Goal: Task Accomplishment & Management: Manage account settings

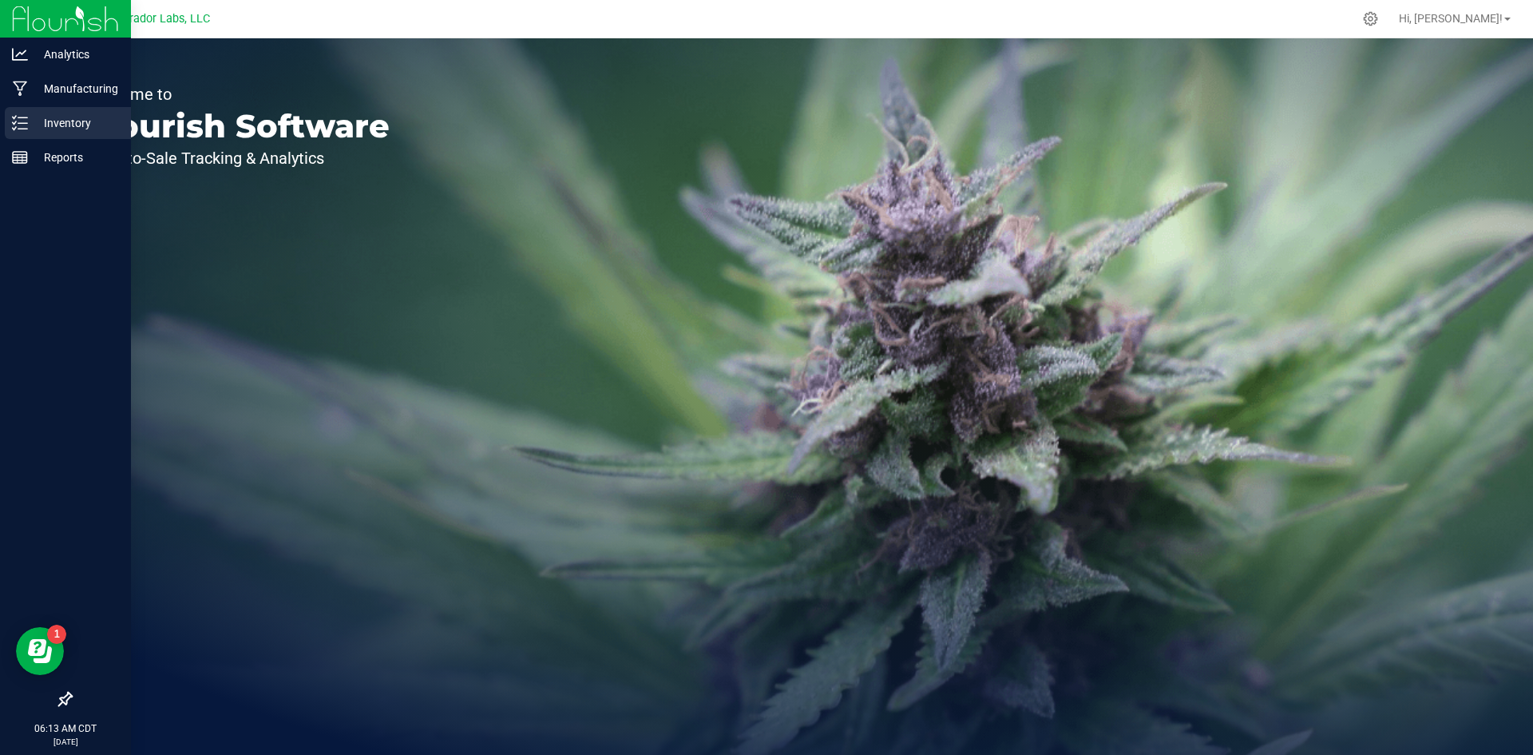
click at [26, 114] on div "Inventory" at bounding box center [68, 123] width 126 height 32
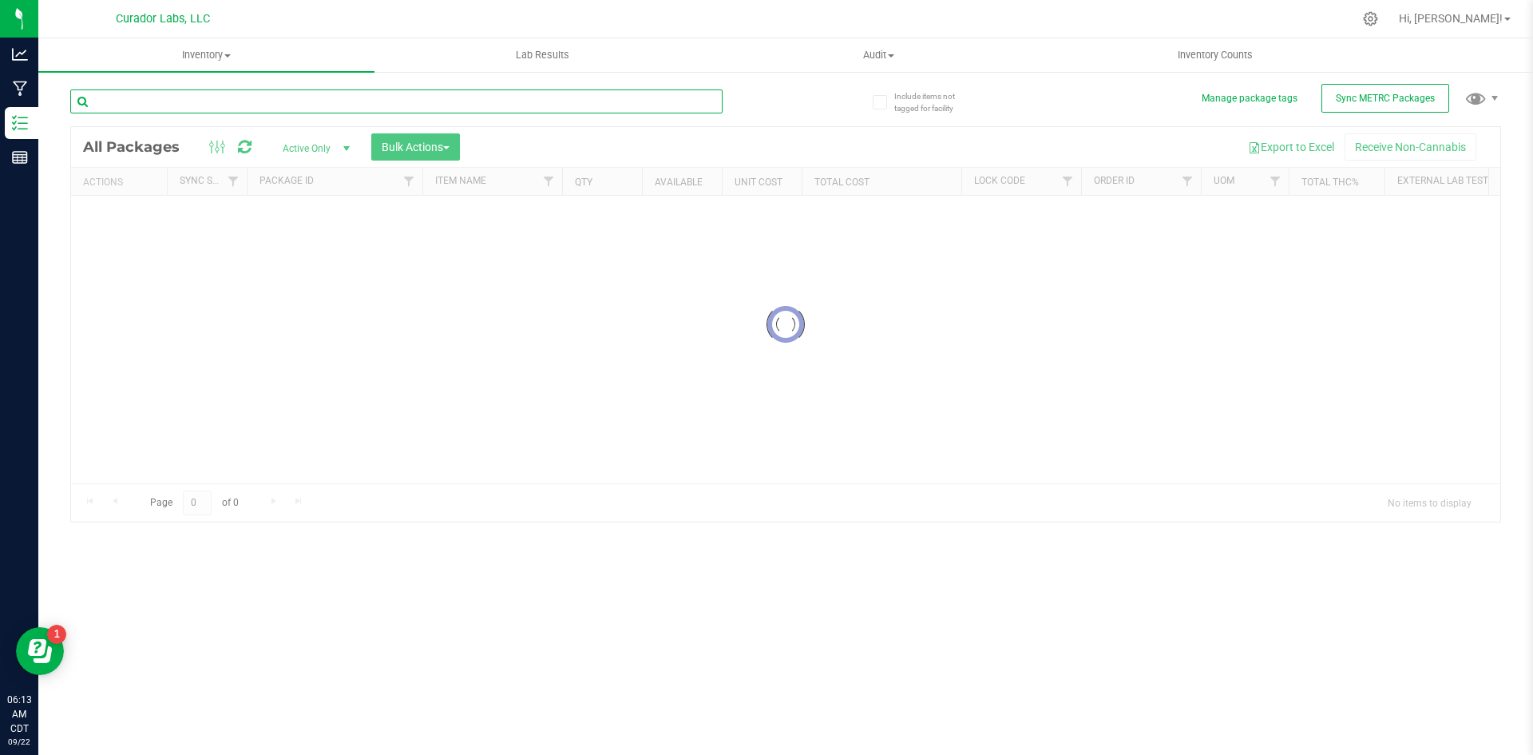
click at [162, 107] on input "text" at bounding box center [396, 101] width 652 height 24
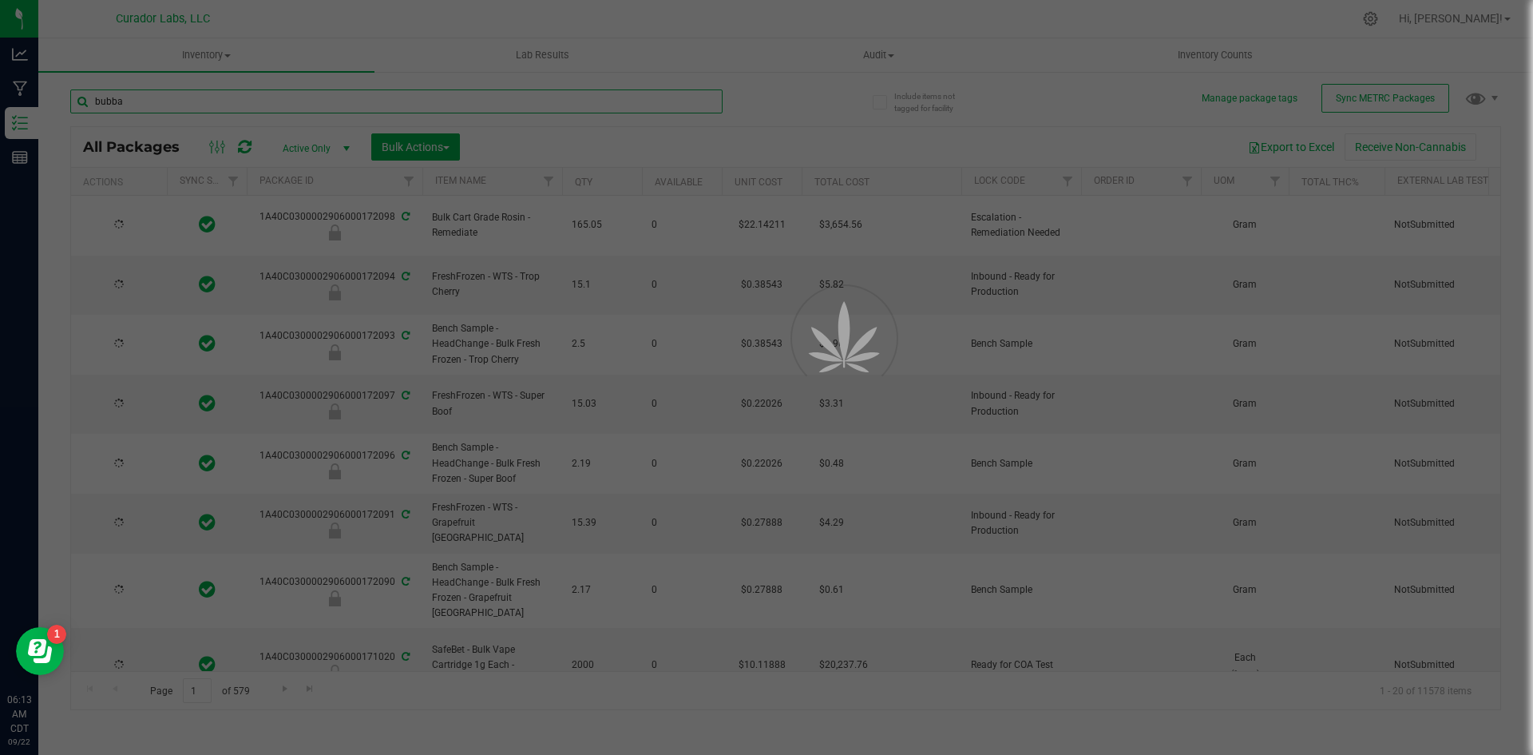
type input "bubba'"
type input "[DATE]"
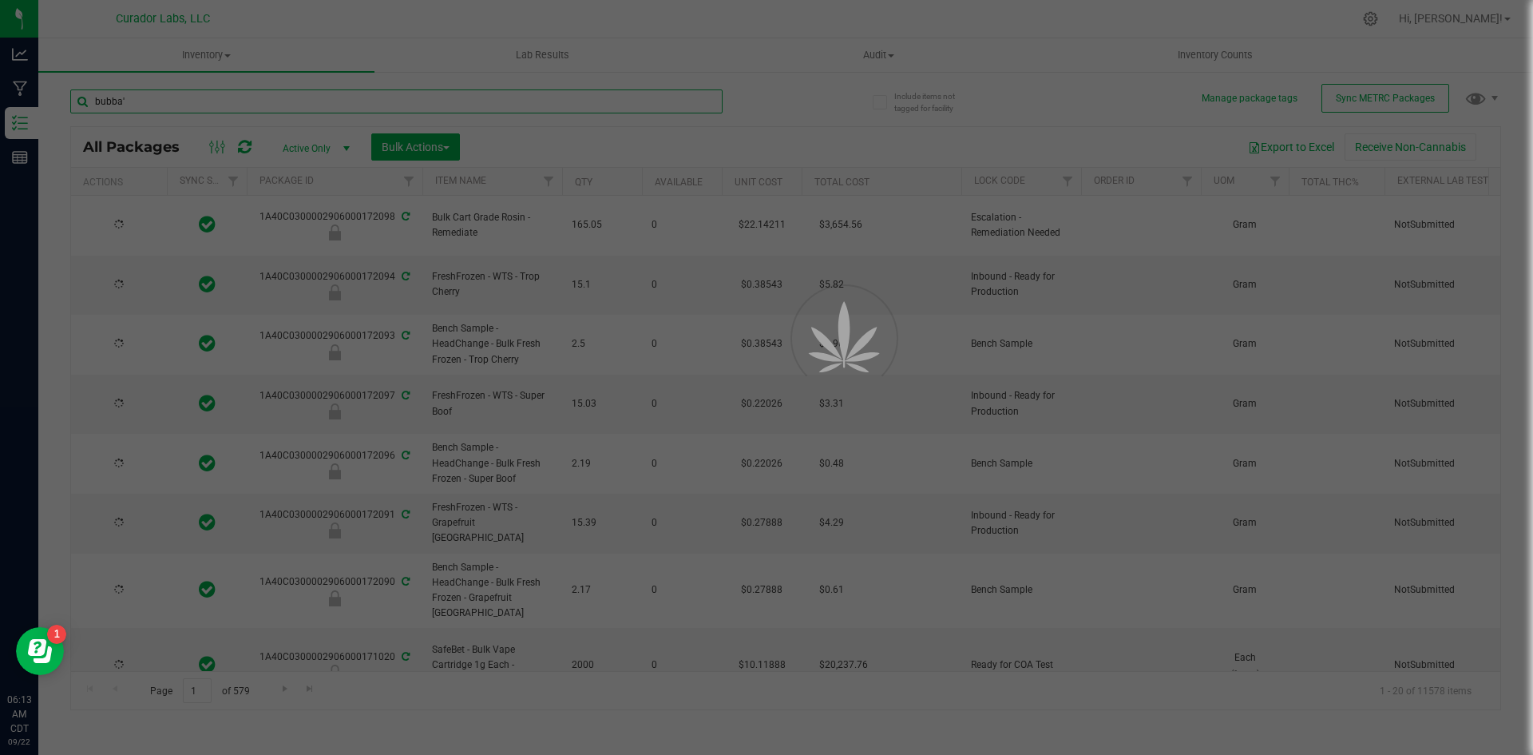
type input "[DATE]"
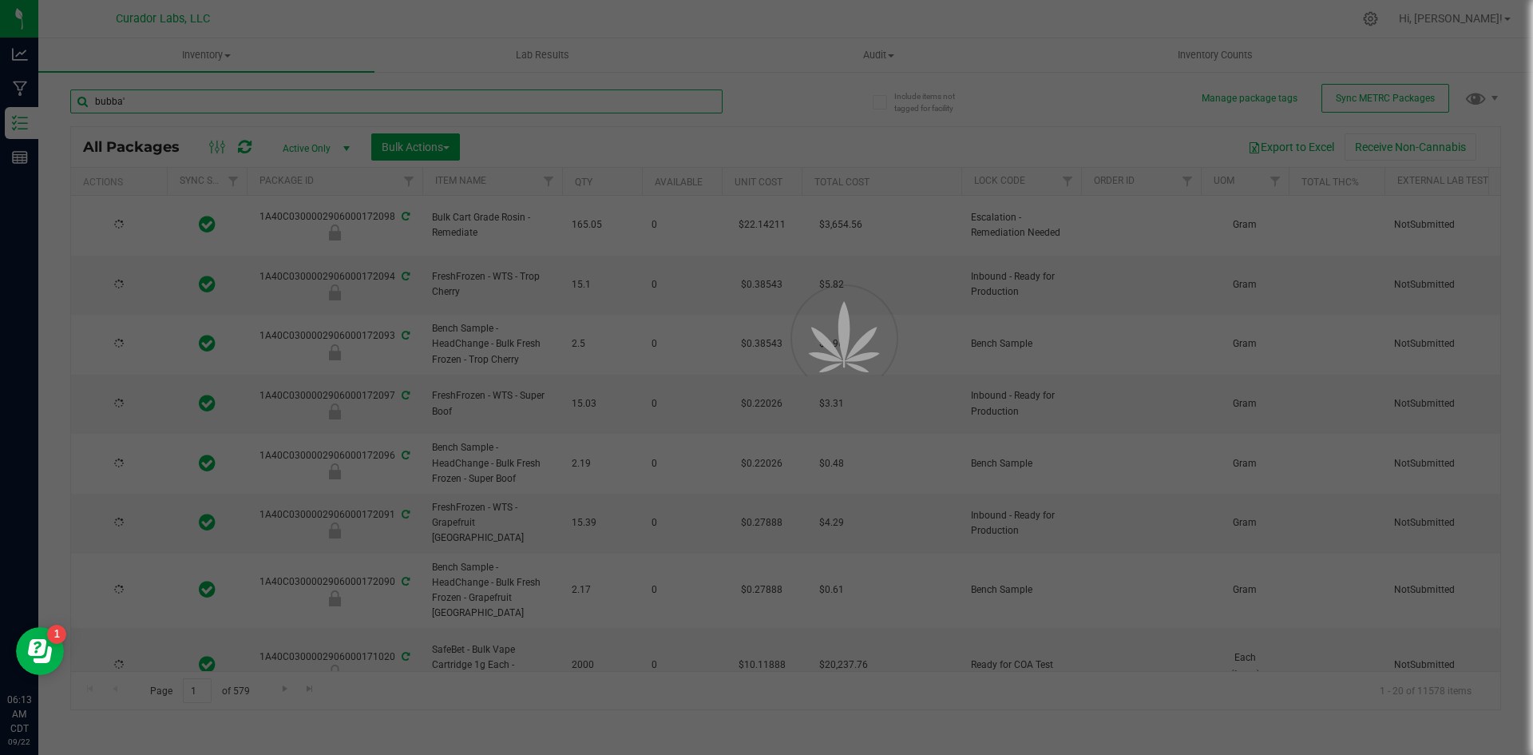
type input "[DATE]"
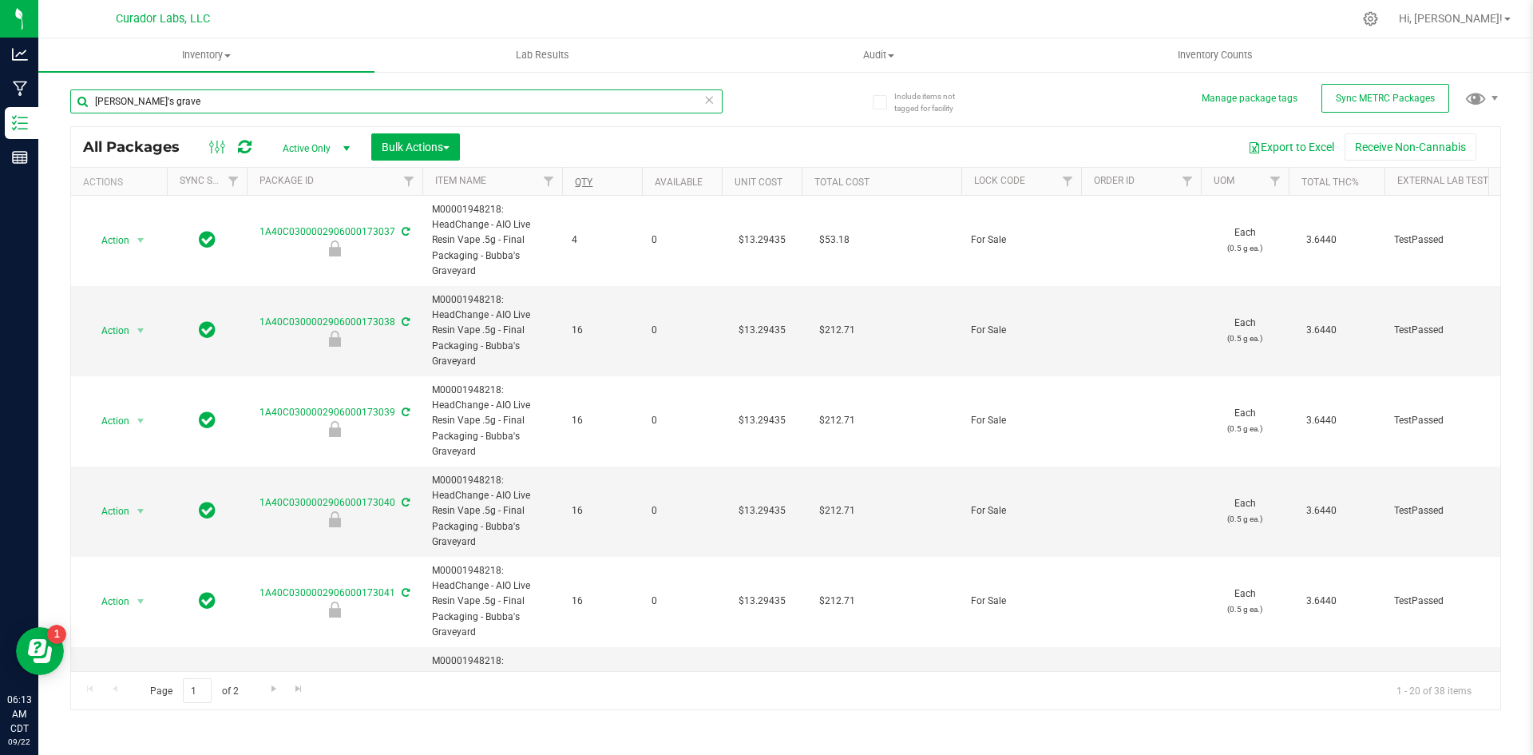
type input "[PERSON_NAME]'s grave"
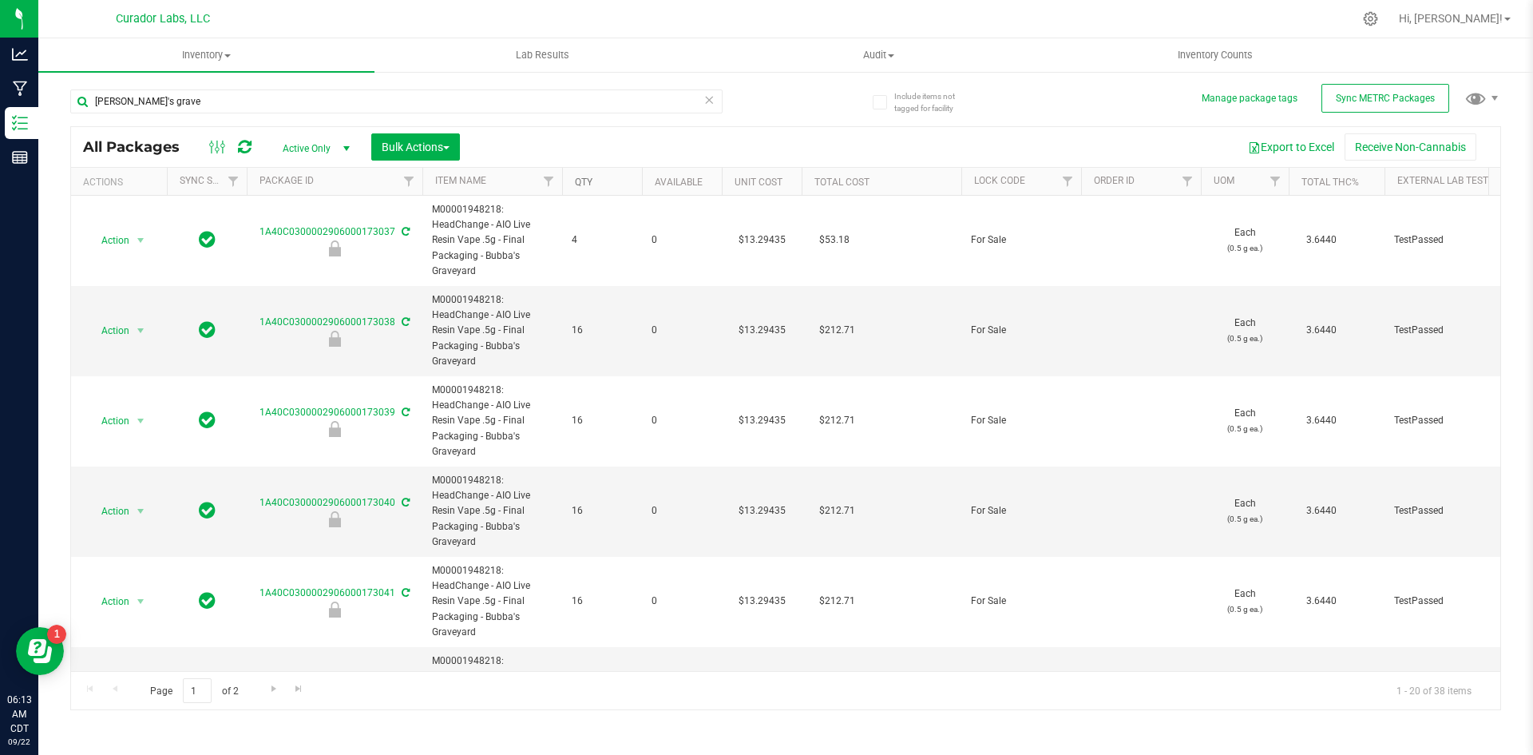
click at [588, 176] on link "Qty" at bounding box center [584, 181] width 18 height 11
click at [586, 182] on link "Qty" at bounding box center [593, 181] width 36 height 11
click at [297, 147] on span "Active Only" at bounding box center [313, 148] width 88 height 22
click at [286, 245] on li "All" at bounding box center [312, 245] width 86 height 24
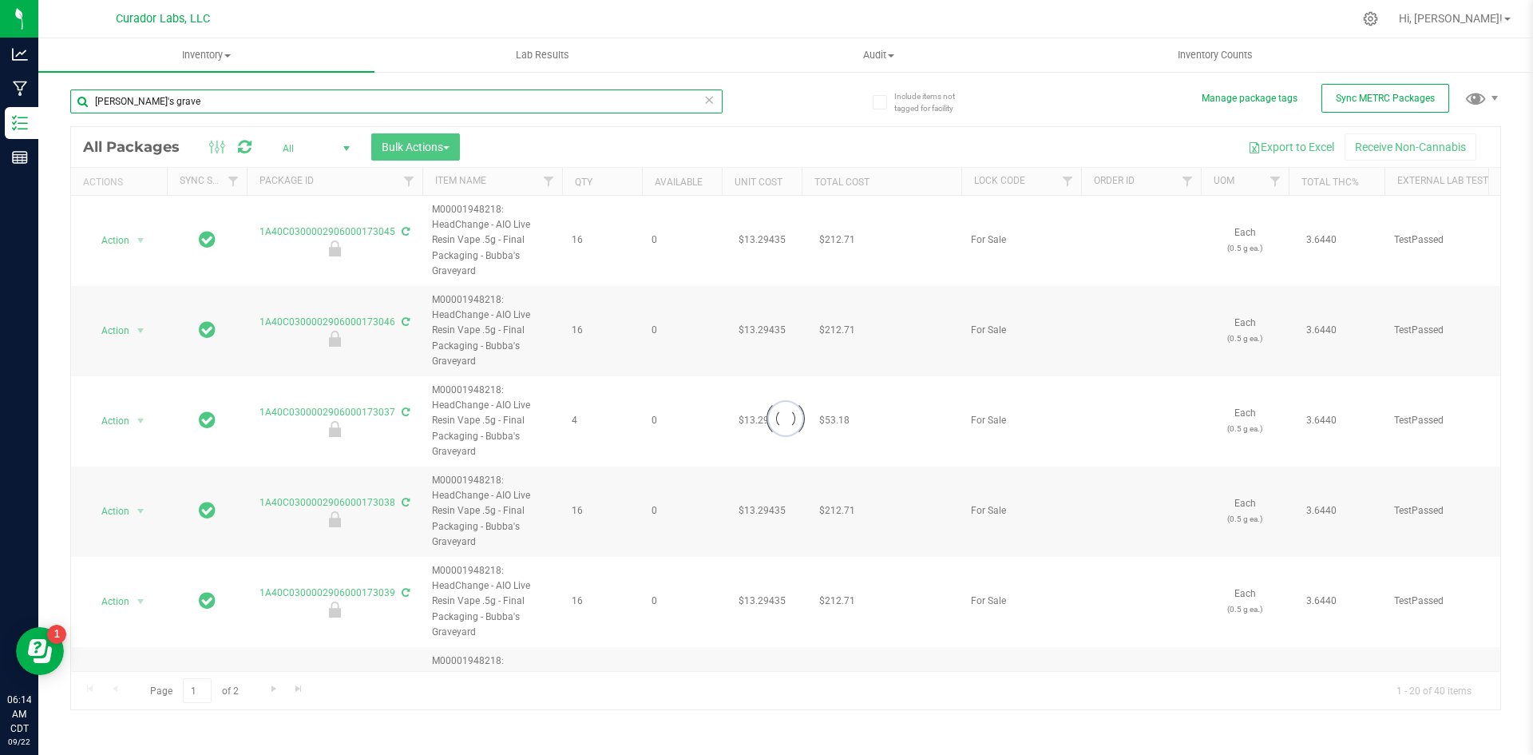
click at [128, 101] on input "[PERSON_NAME]'s grave" at bounding box center [396, 101] width 652 height 24
type input "bubbas grave"
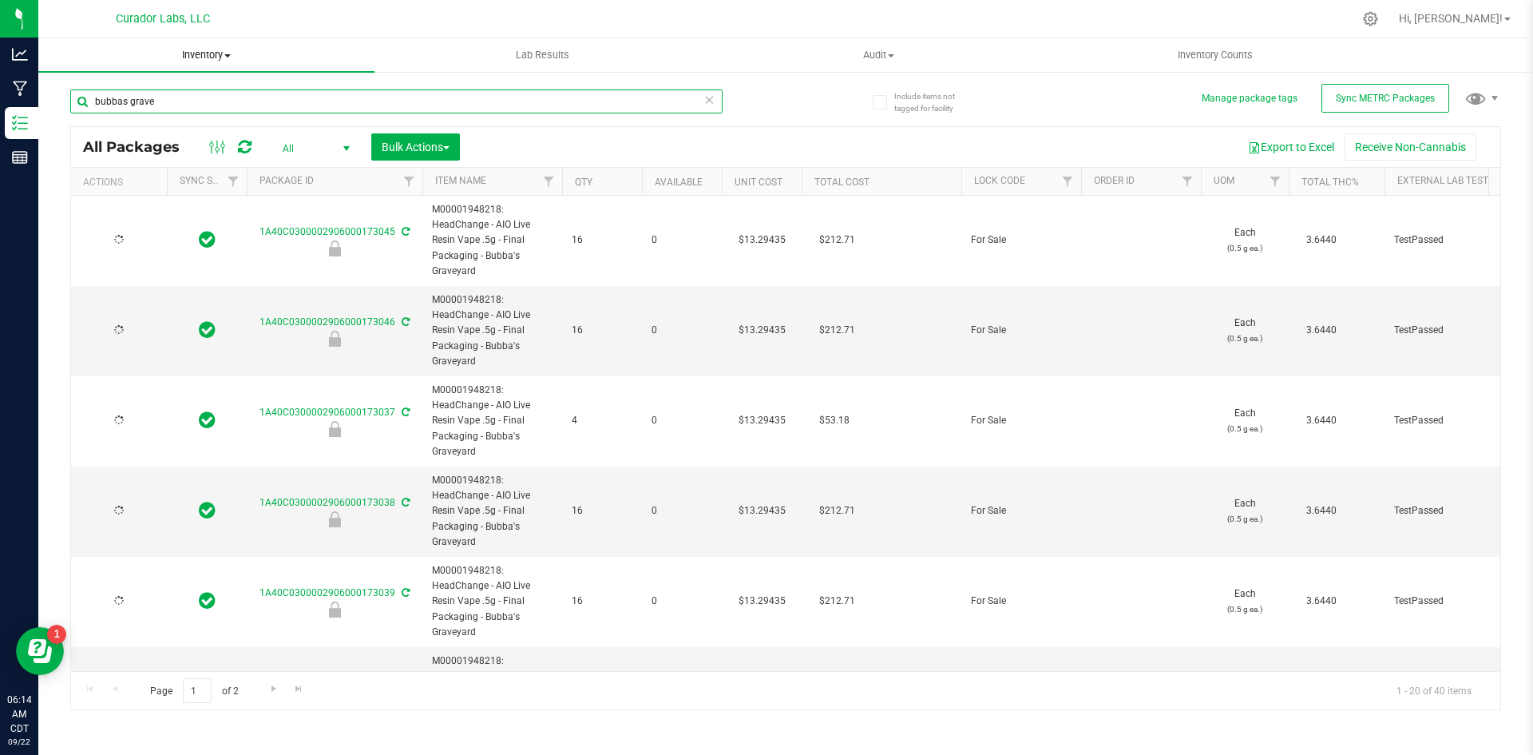
type input "[DATE]"
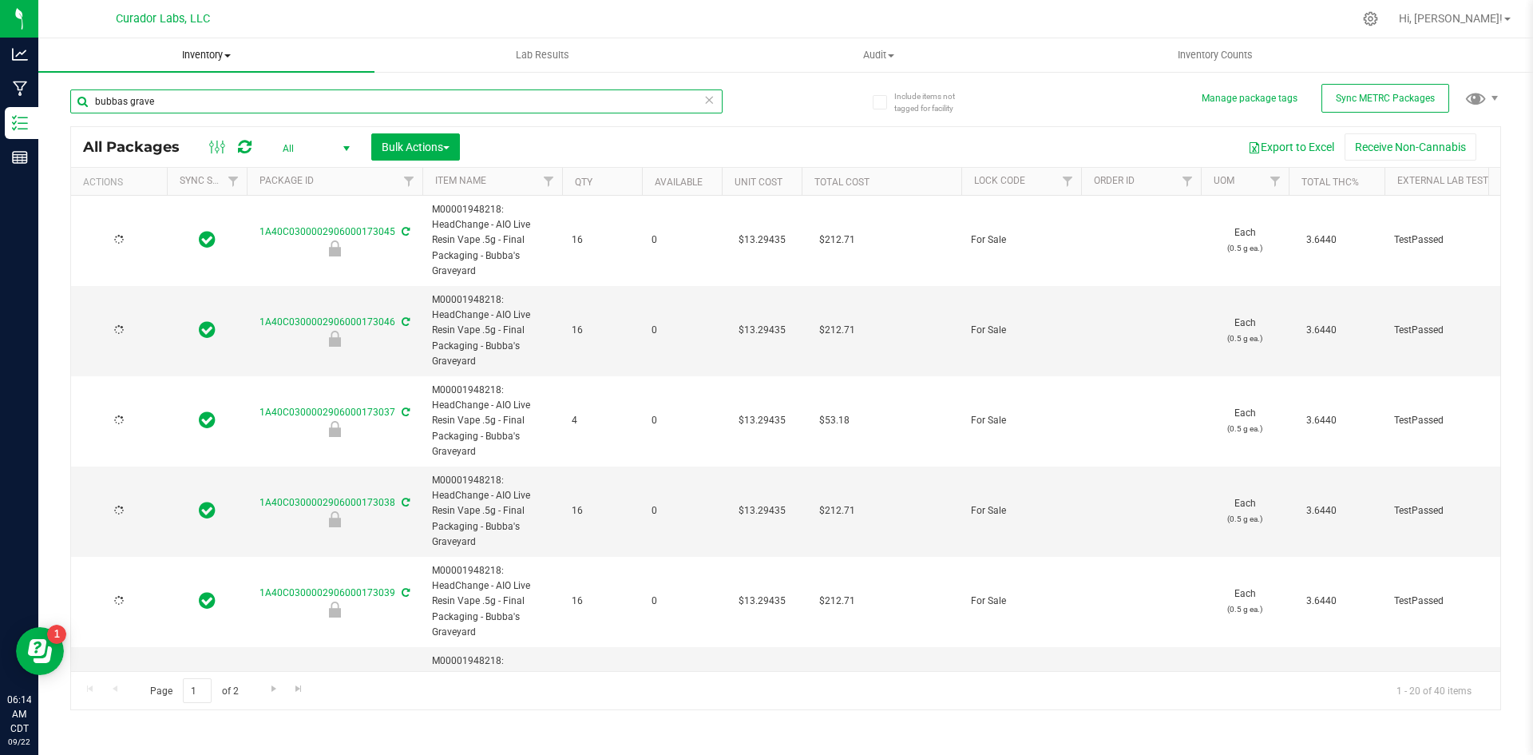
type input "[DATE]"
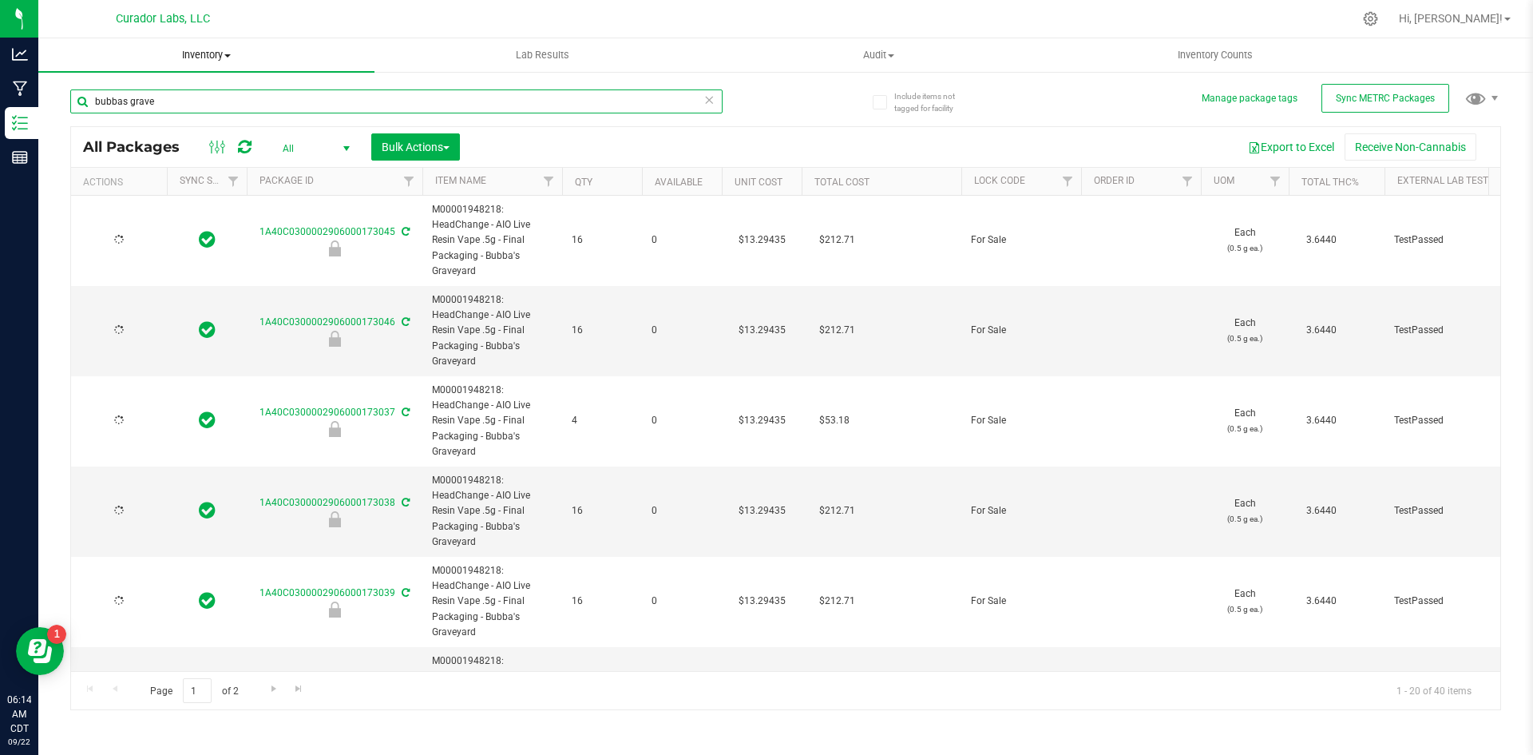
type input "[DATE]"
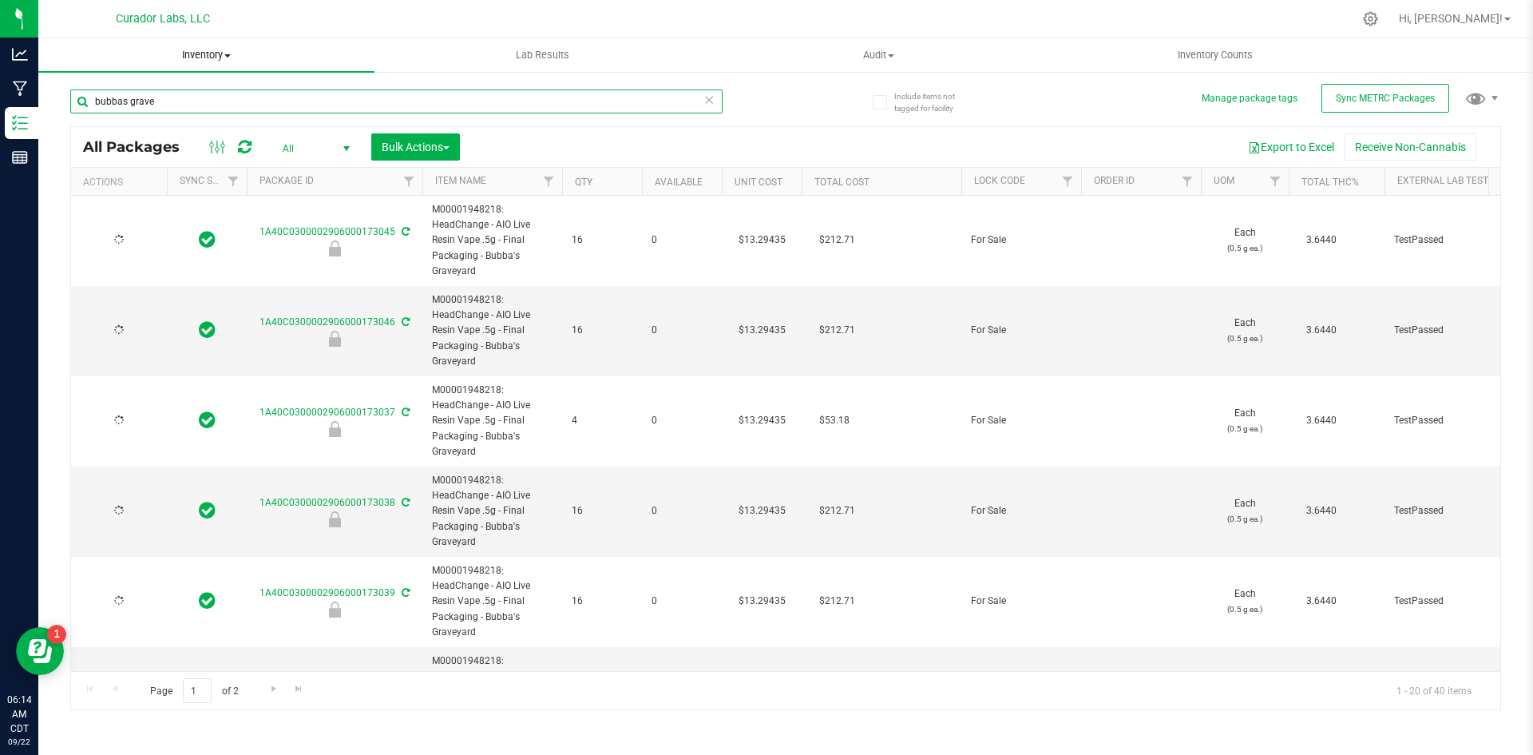
type input "[DATE]"
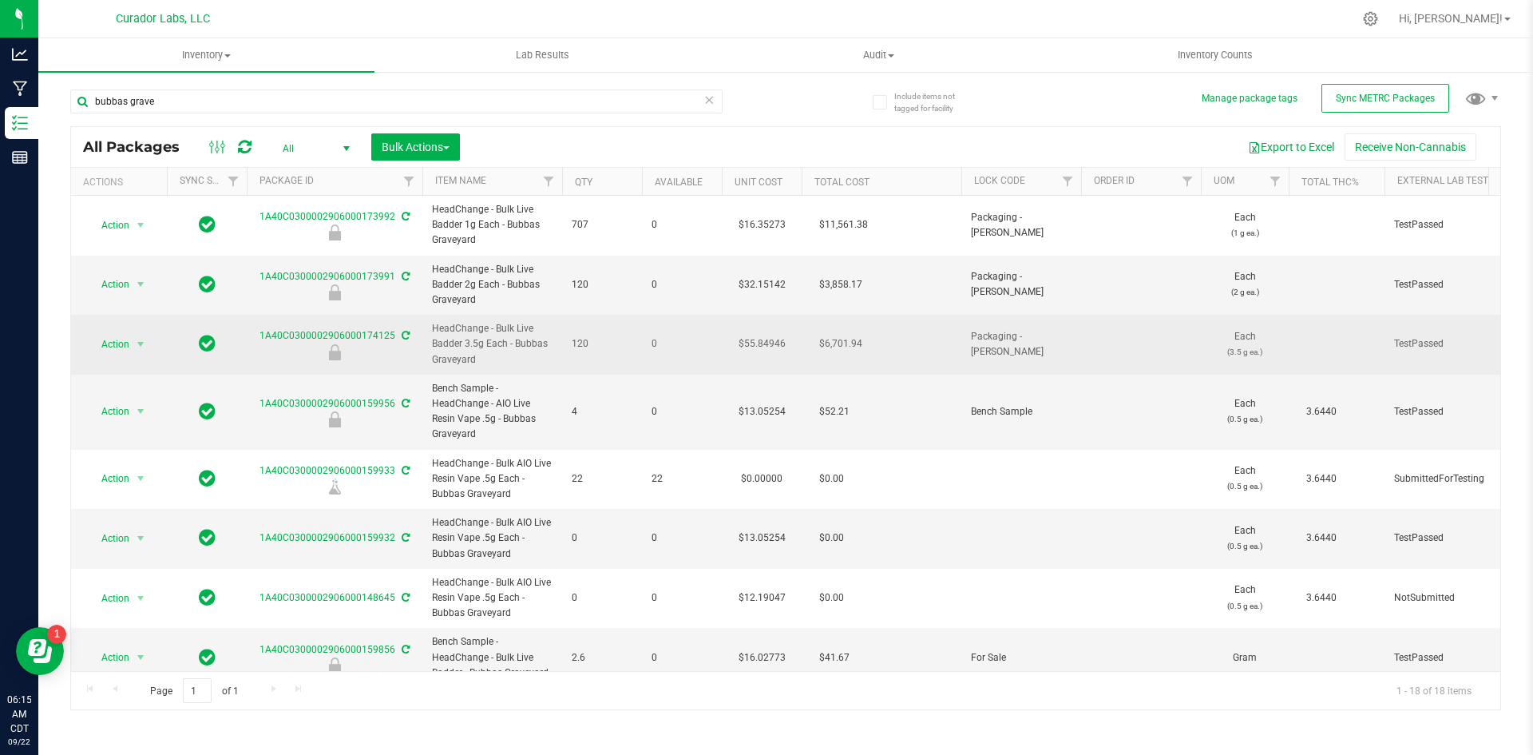
drag, startPoint x: 607, startPoint y: 339, endPoint x: 245, endPoint y: 330, distance: 361.8
copy tr "1A40C0300002906000174125 HeadChange - Bulk Live Badder 3.5g Each - Bubbas Grave…"
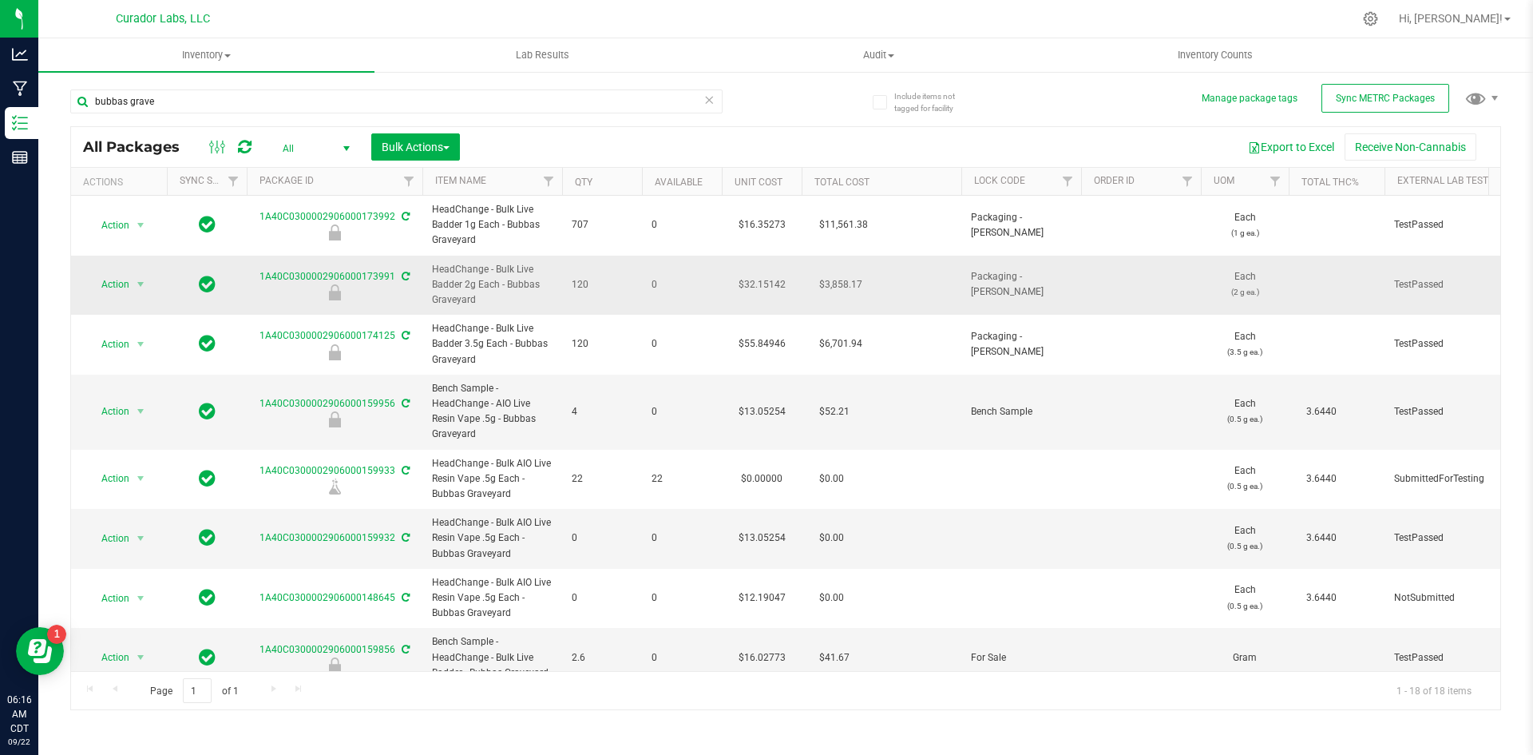
drag, startPoint x: 604, startPoint y: 279, endPoint x: 255, endPoint y: 279, distance: 349.7
copy tr "1A40C0300002906000173991 HeadChange - Bulk Live Badder 2g Each - Bubbas Graveya…"
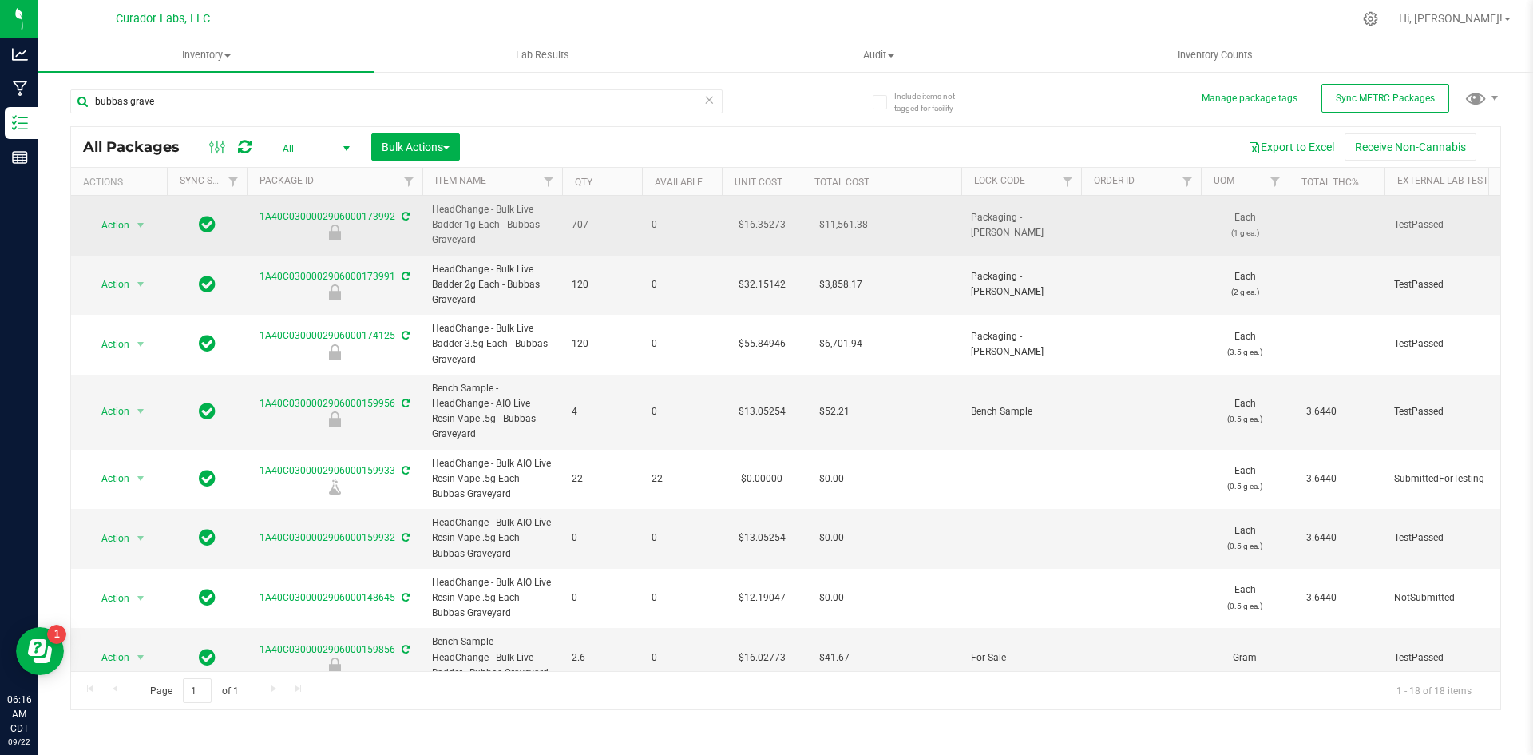
drag, startPoint x: 608, startPoint y: 217, endPoint x: 244, endPoint y: 220, distance: 364.1
copy tr "1A40C0300002906000173992 HeadChange - Bulk Live Badder 1g Each - Bubbas Graveya…"
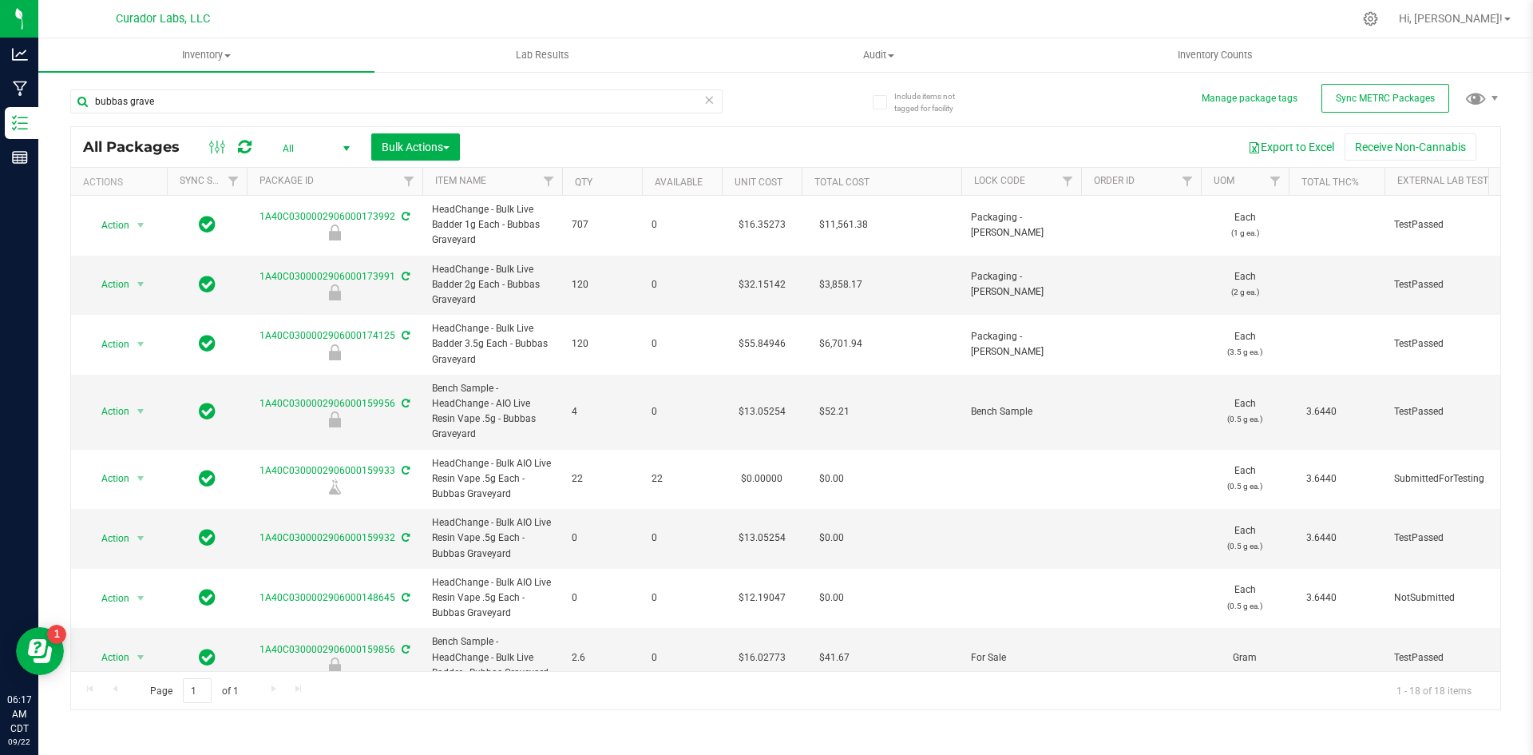
click at [809, 98] on div "bubbas grave All Packages All Active Only Lab Samples Locked All External Inter…" at bounding box center [785, 392] width 1431 height 636
click at [755, 93] on div "bubbas grave" at bounding box center [427, 100] width 715 height 51
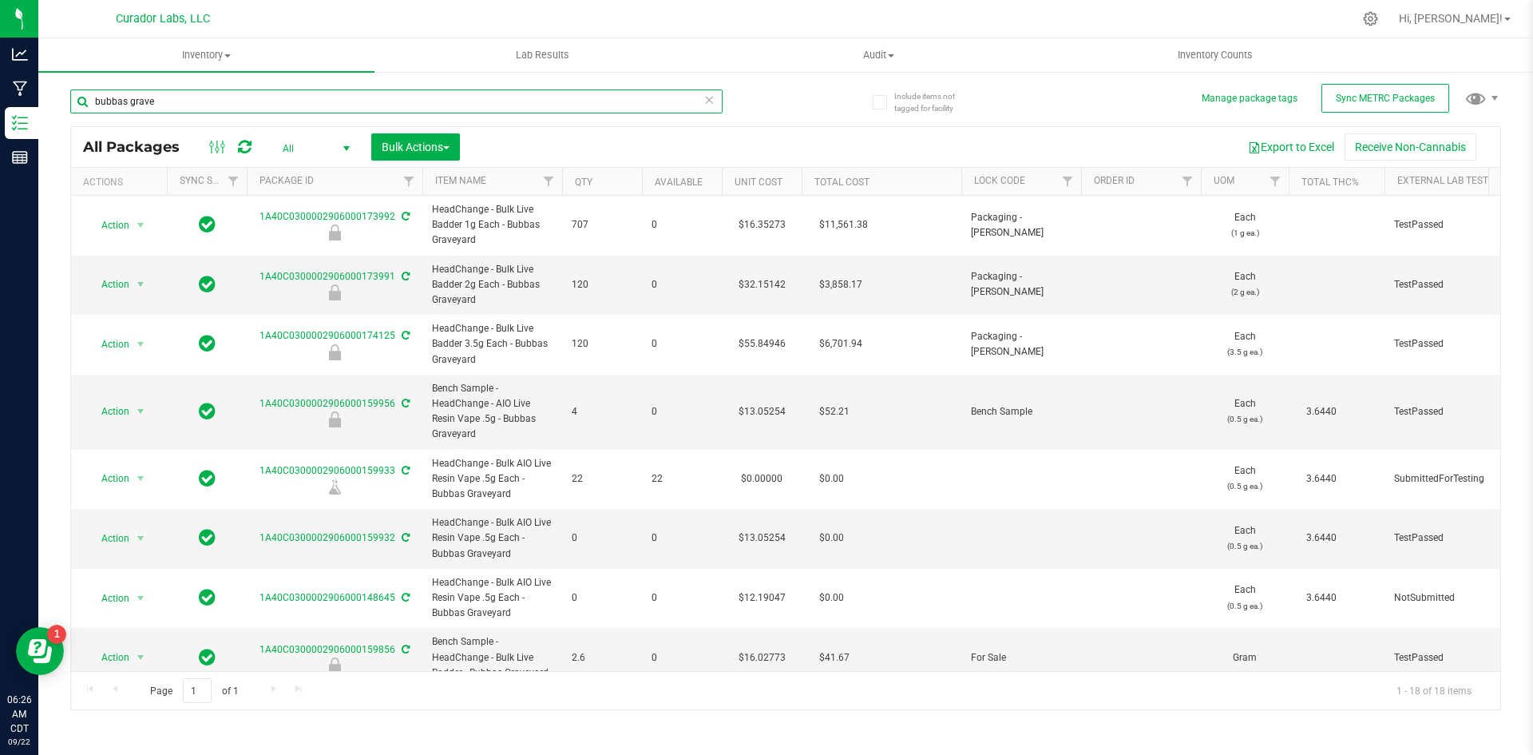
drag, startPoint x: 209, startPoint y: 97, endPoint x: 81, endPoint y: 90, distance: 128.7
click at [75, 107] on input "bubbas grave" at bounding box center [396, 101] width 652 height 24
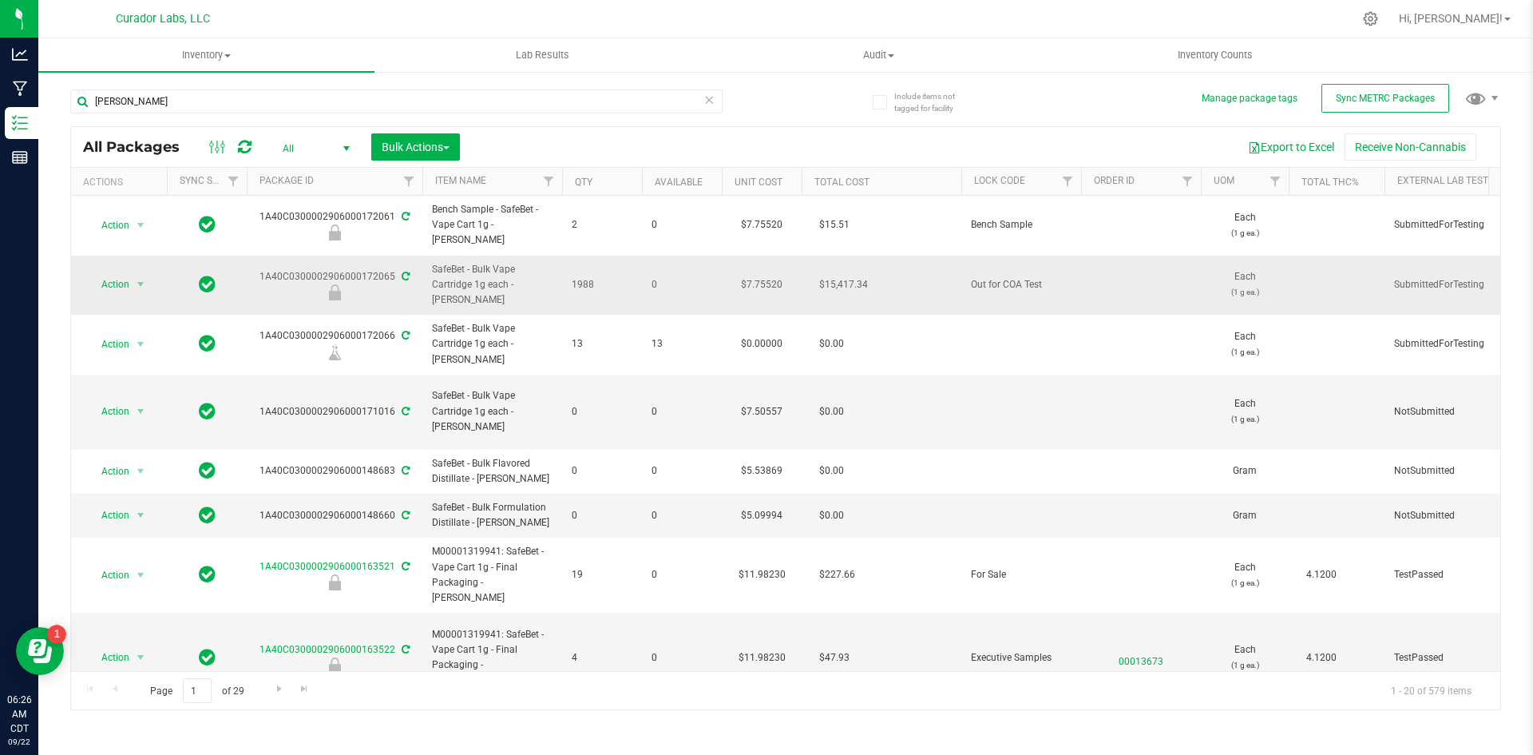
click at [402, 271] on icon at bounding box center [406, 276] width 8 height 10
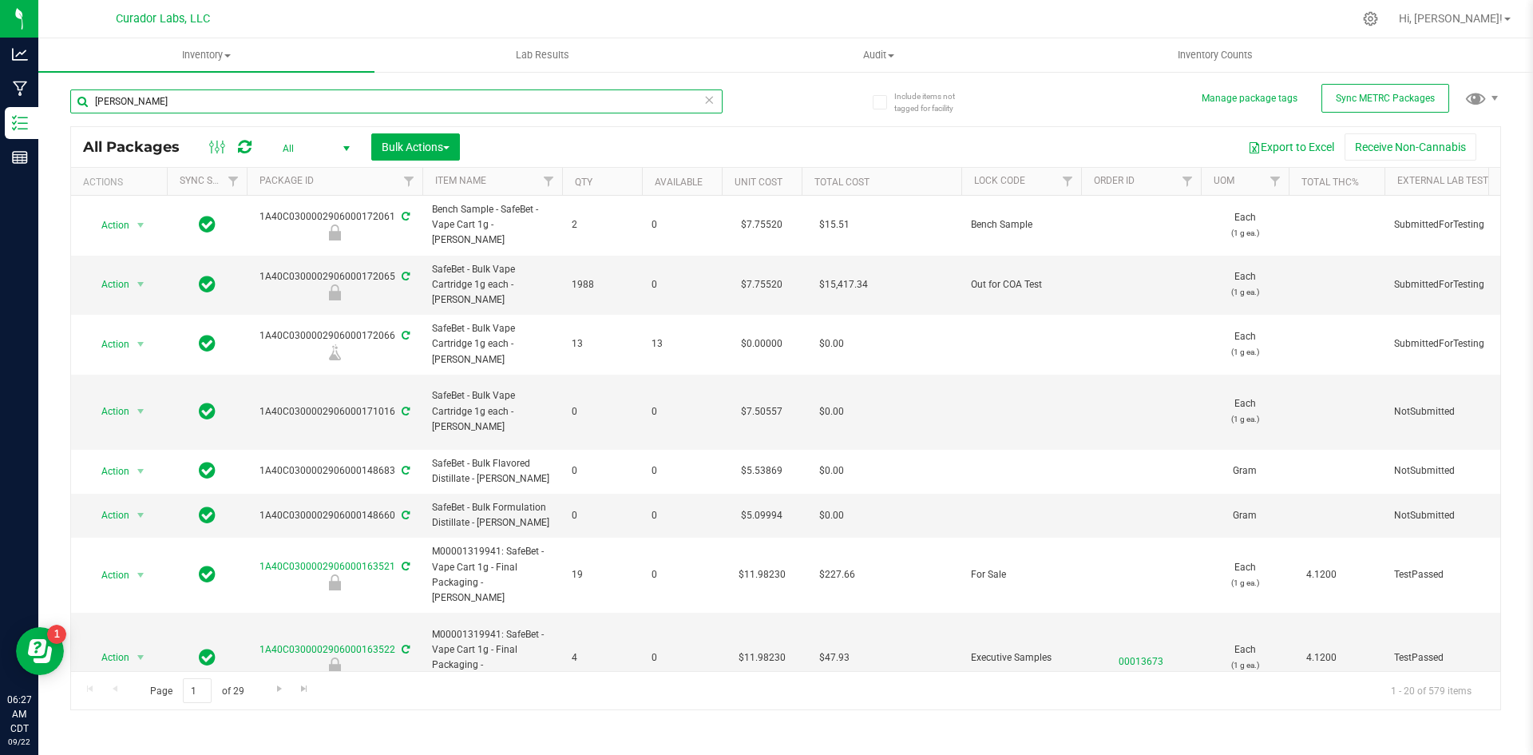
click at [232, 101] on input "[PERSON_NAME]" at bounding box center [396, 101] width 652 height 24
type input "b"
type input "papa burger"
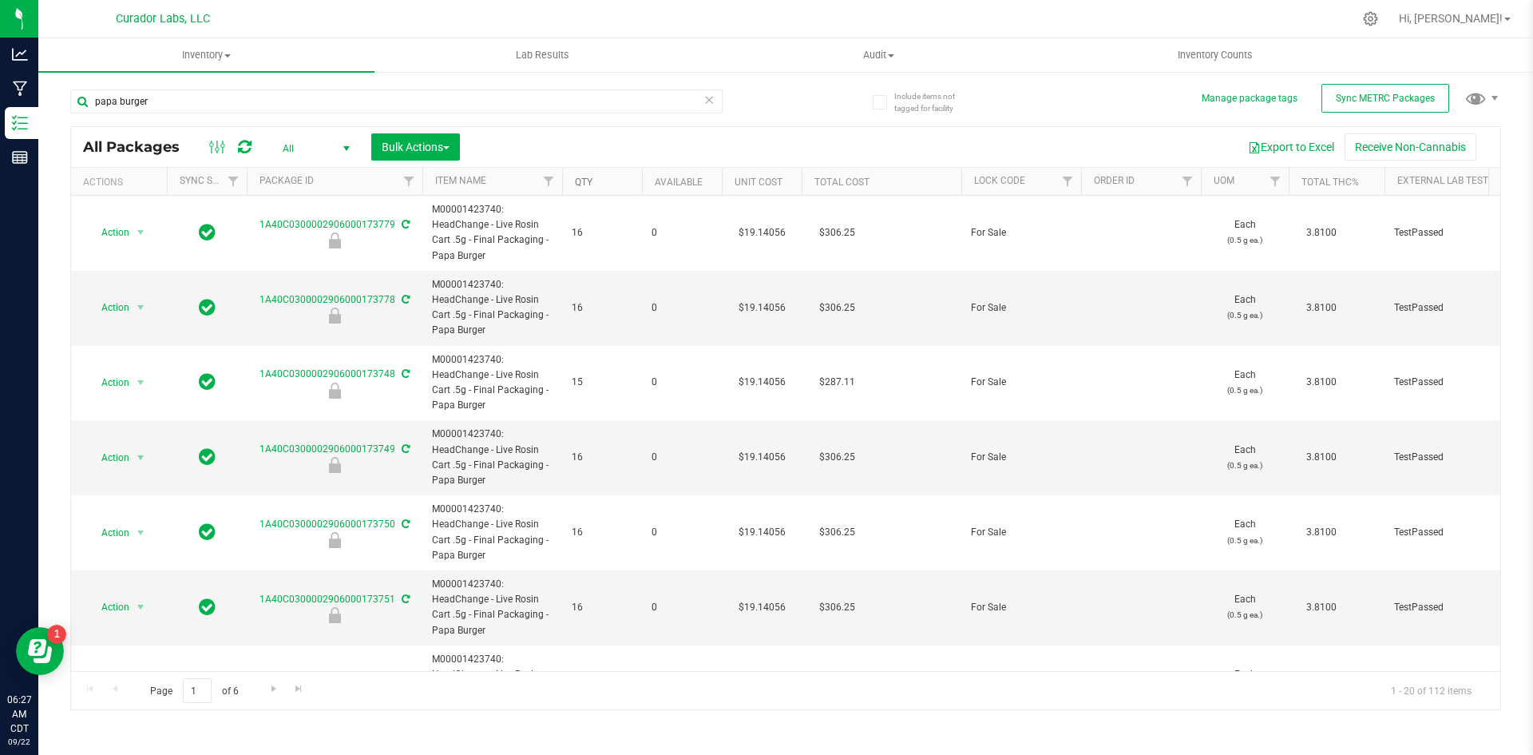
click at [583, 184] on link "Qty" at bounding box center [584, 181] width 18 height 11
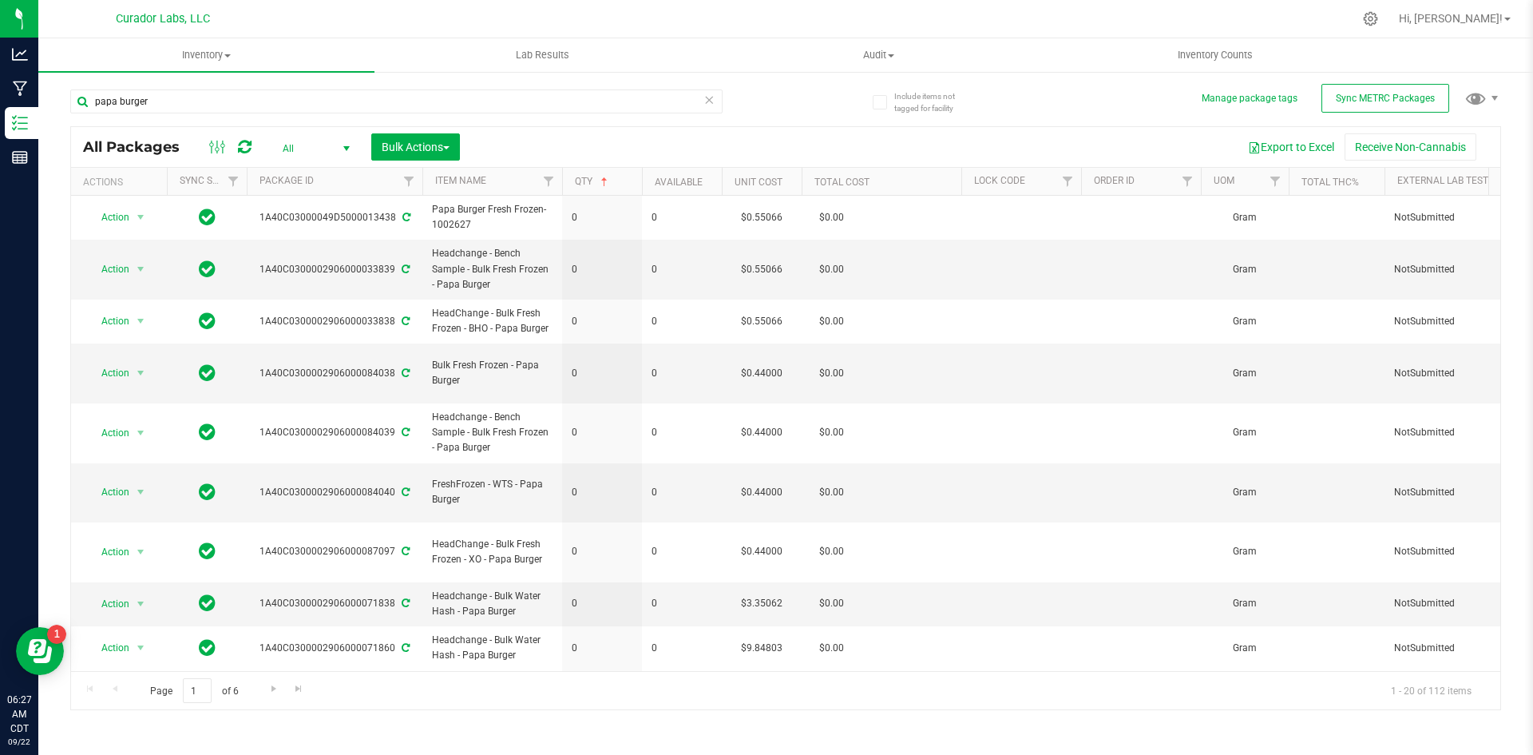
click at [588, 173] on th "Qty" at bounding box center [602, 182] width 80 height 28
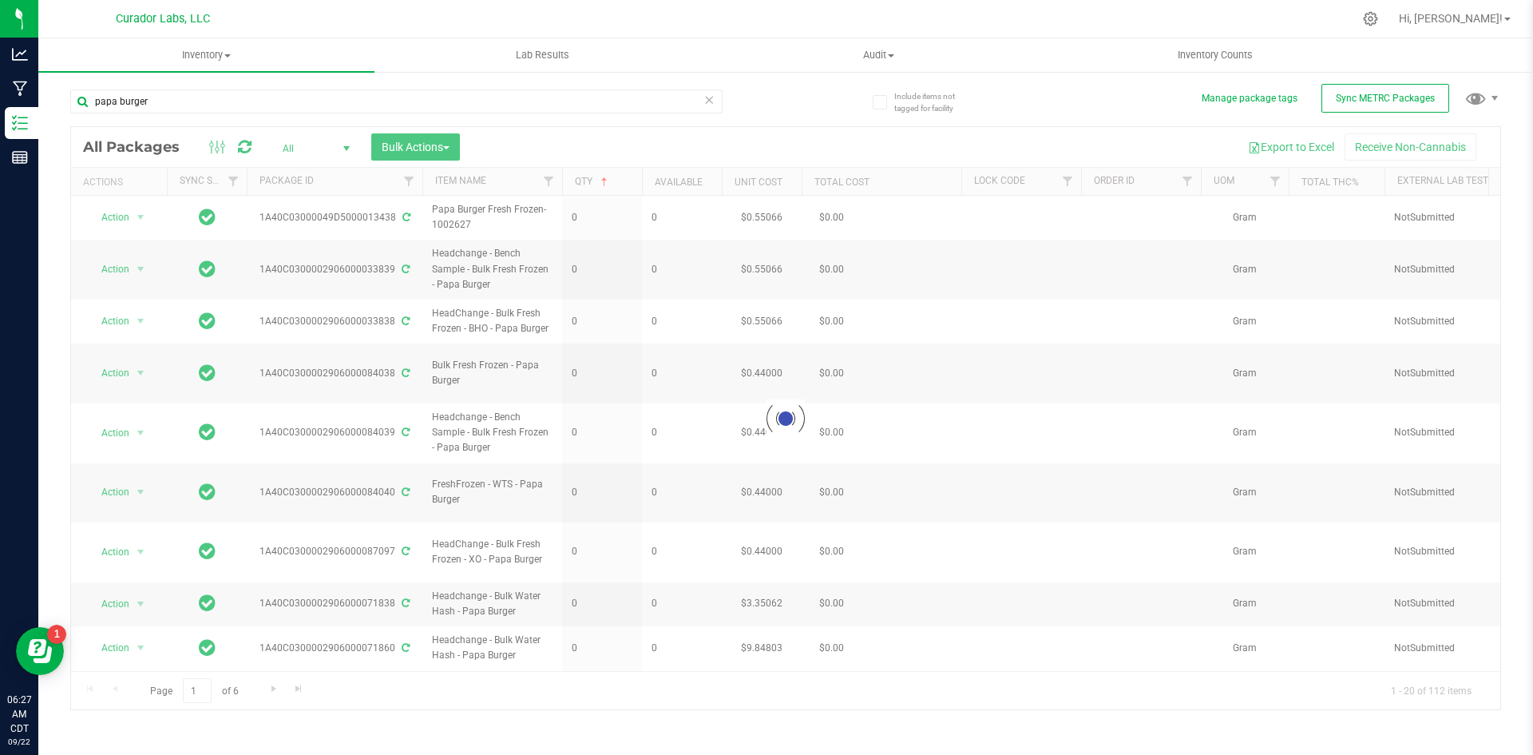
click at [585, 178] on div at bounding box center [785, 418] width 1429 height 582
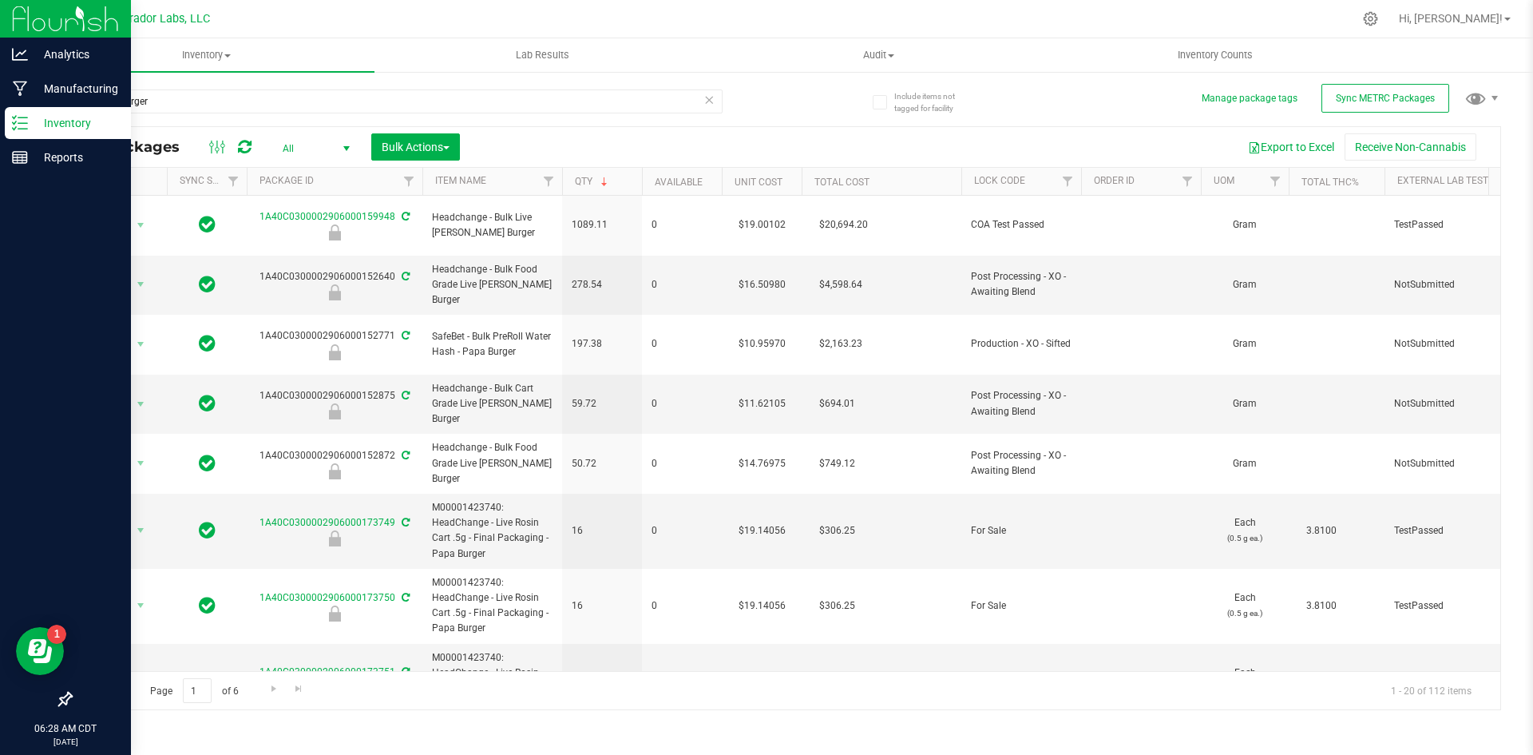
click at [39, 119] on p "Inventory" at bounding box center [76, 122] width 96 height 19
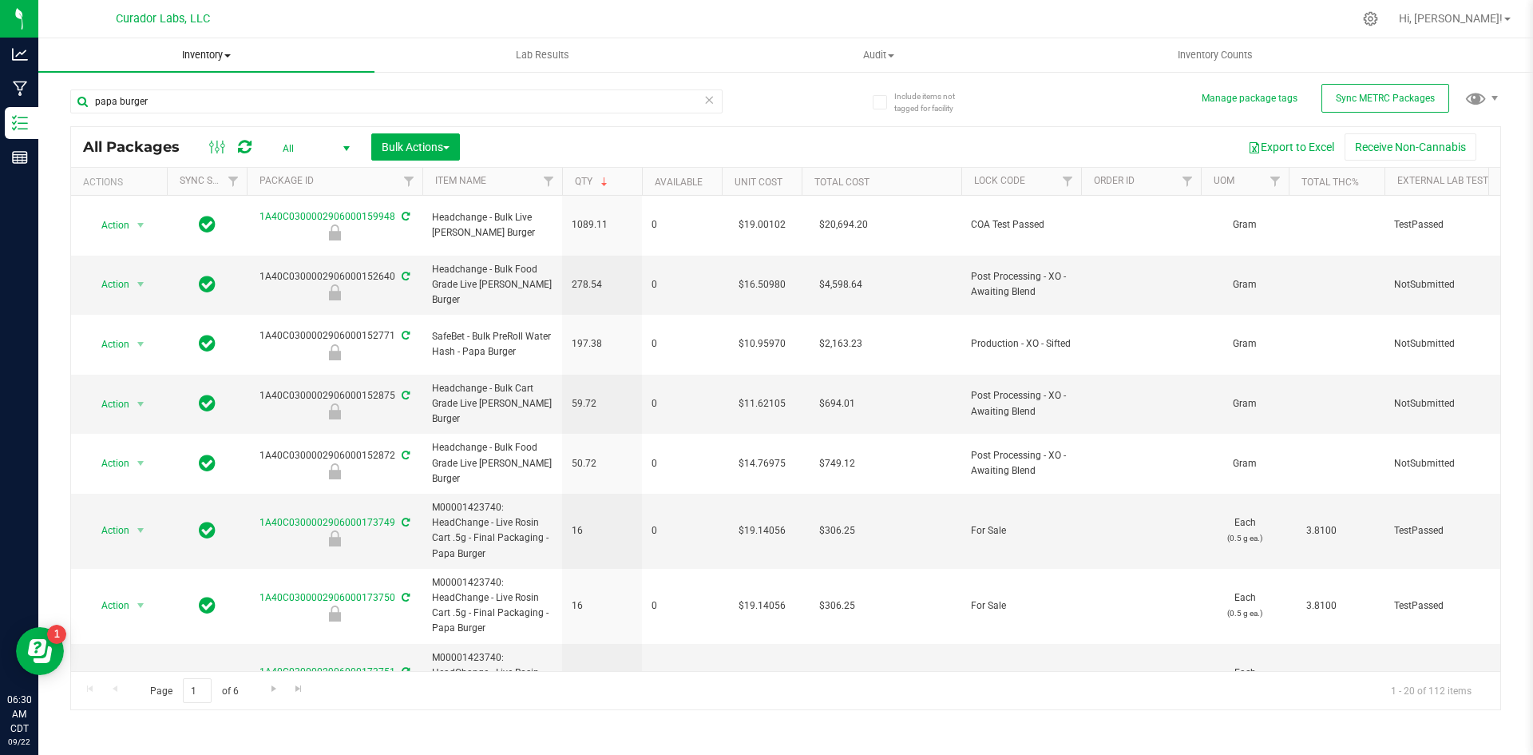
click at [206, 56] on span "Inventory" at bounding box center [206, 55] width 336 height 14
click at [92, 109] on span "All inventory" at bounding box center [92, 116] width 108 height 14
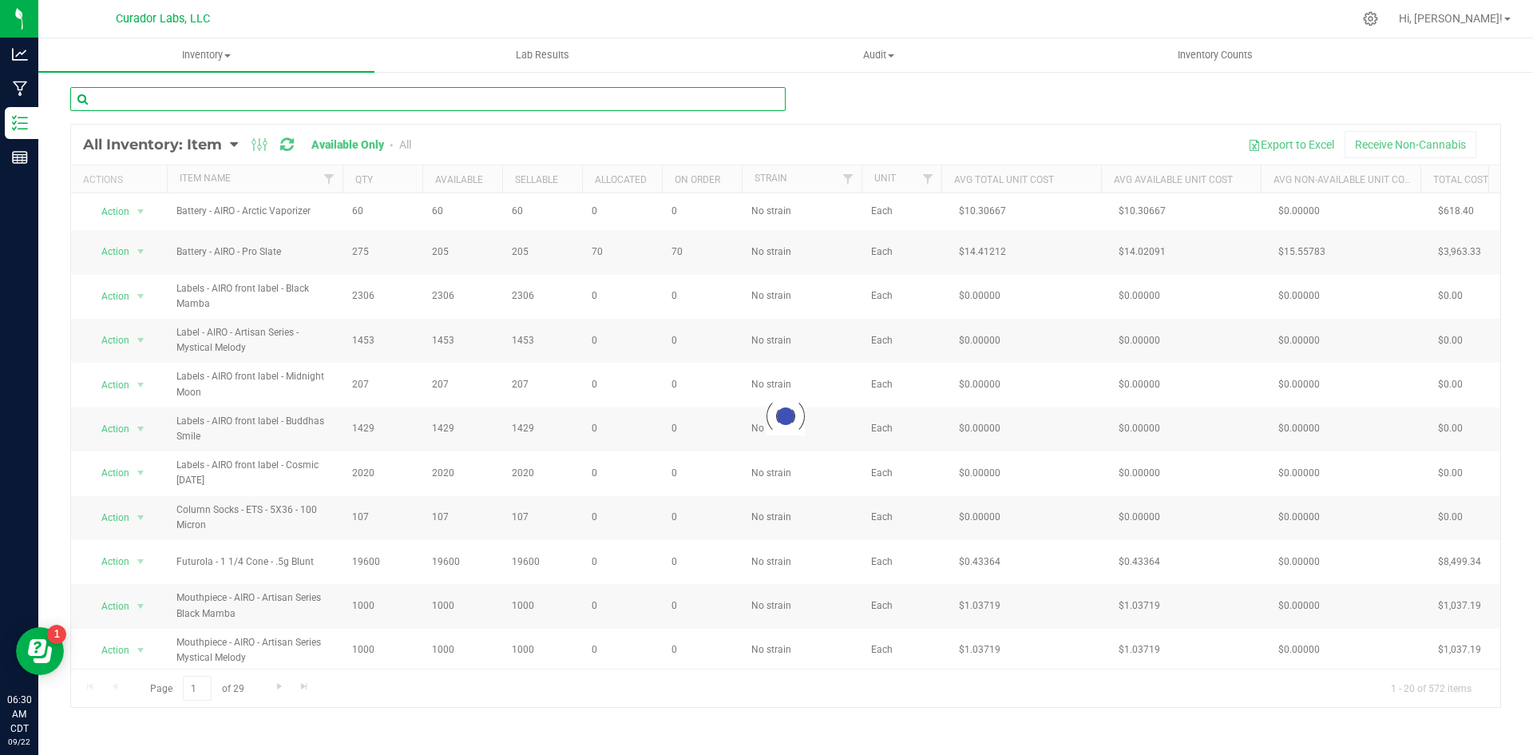
click at [188, 100] on input "text" at bounding box center [427, 99] width 715 height 24
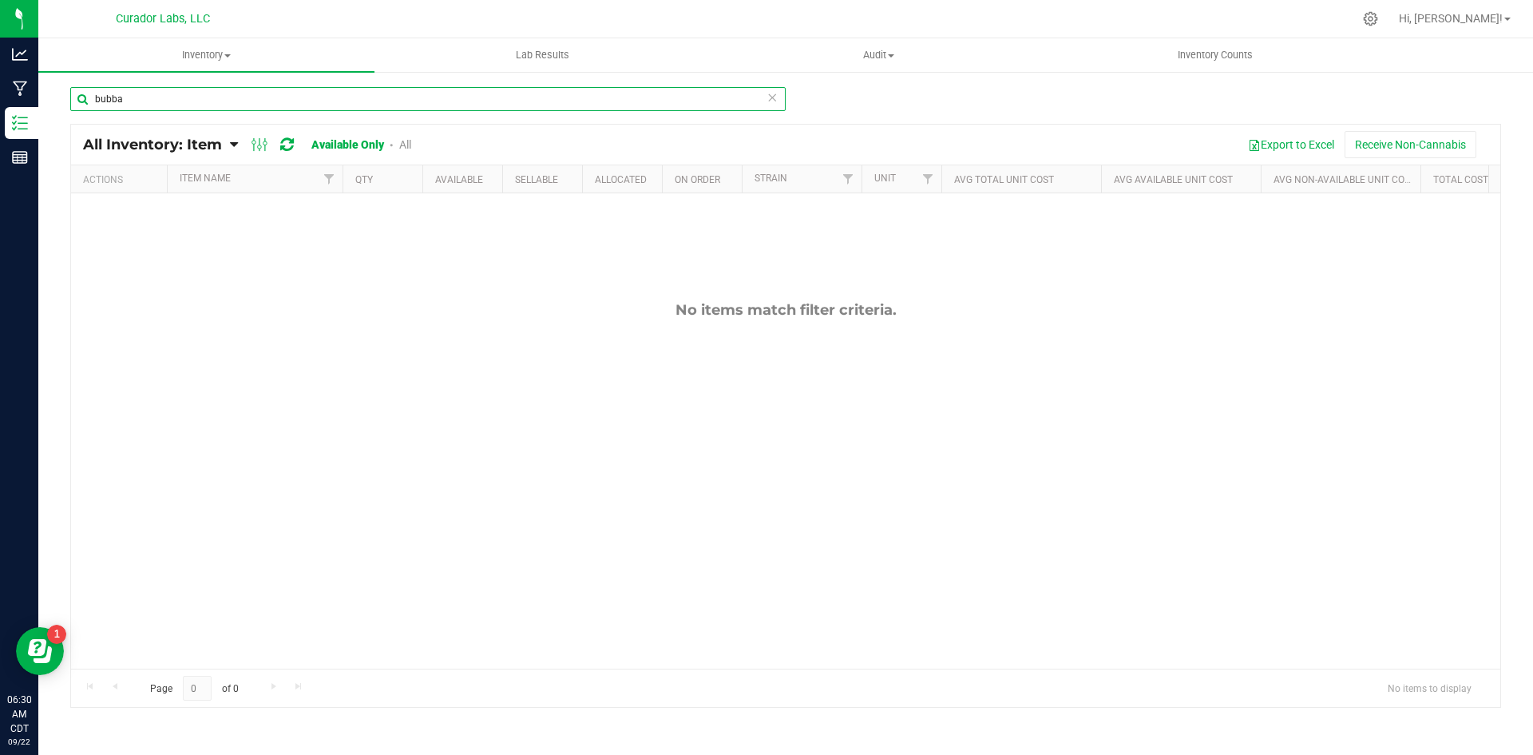
drag, startPoint x: 162, startPoint y: 94, endPoint x: 38, endPoint y: 103, distance: 124.1
click at [40, 108] on div "bubba All Inventory: Item Item Summary Item (default) Item by Strain Item by Lo…" at bounding box center [785, 319] width 1495 height 499
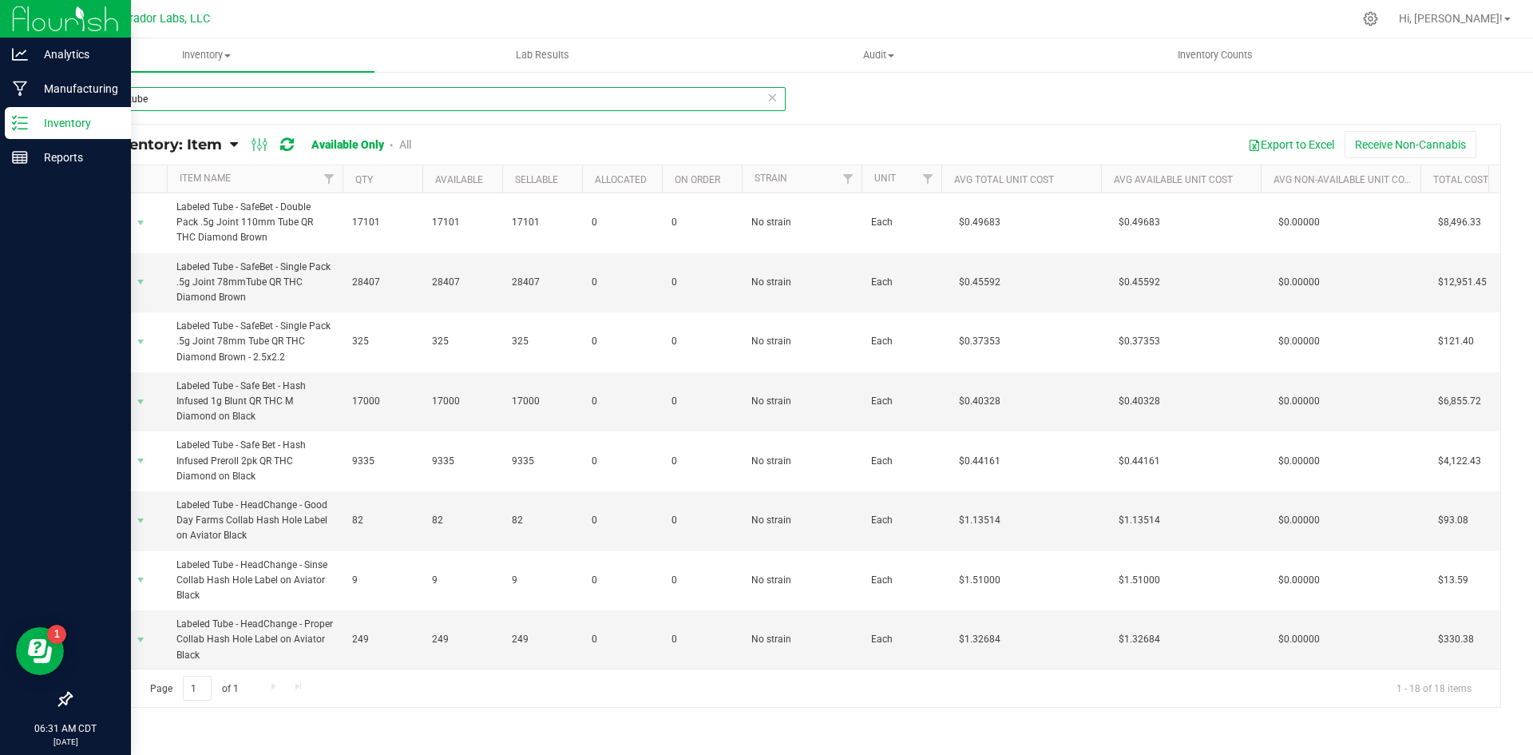
type input "labeled tube"
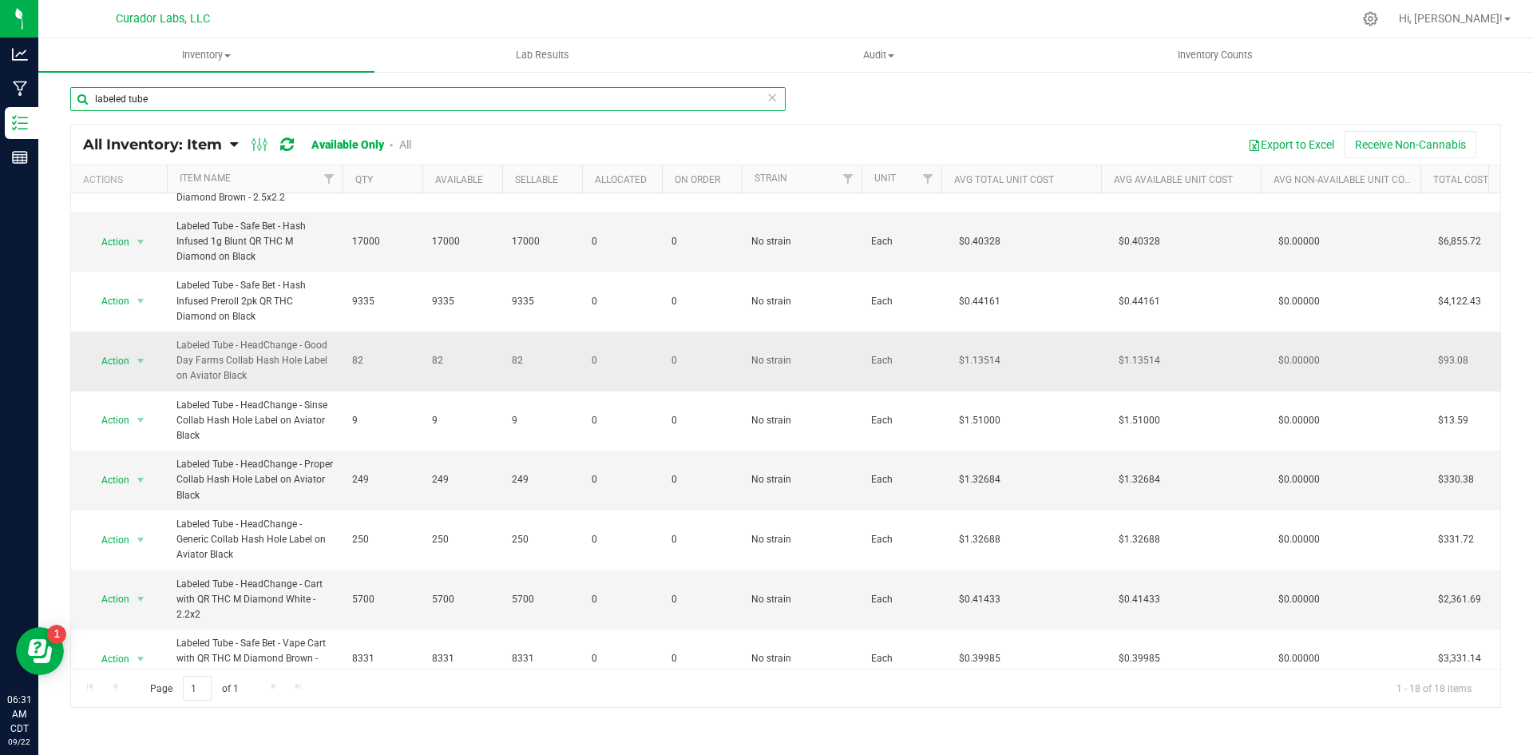
scroll to position [240, 0]
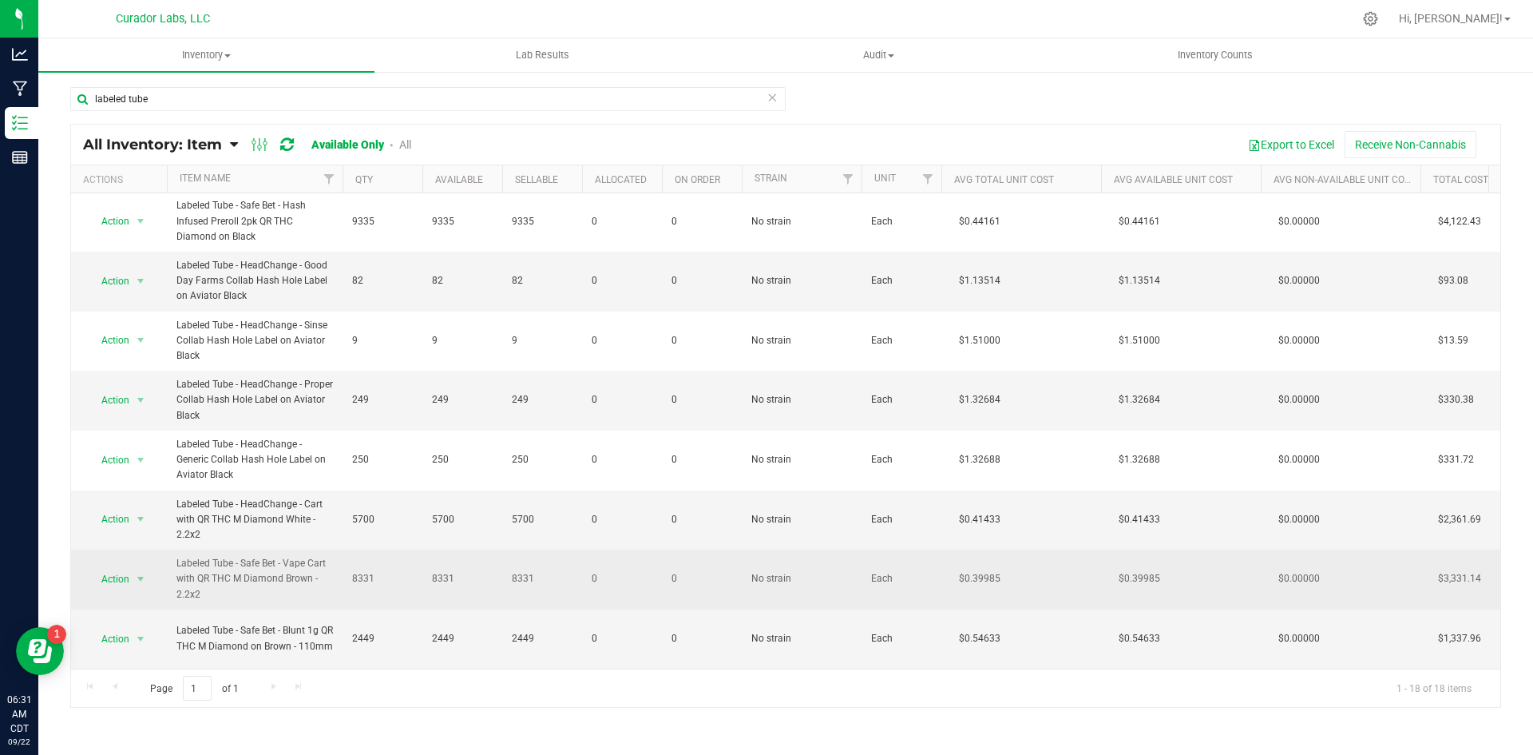
drag, startPoint x: 240, startPoint y: 595, endPoint x: 164, endPoint y: 562, distance: 81.9
copy tr "Action Adjust qty Edit lots/costs Global inventory Locate inventory Print produ…"
click at [103, 574] on span "Action" at bounding box center [108, 579] width 43 height 22
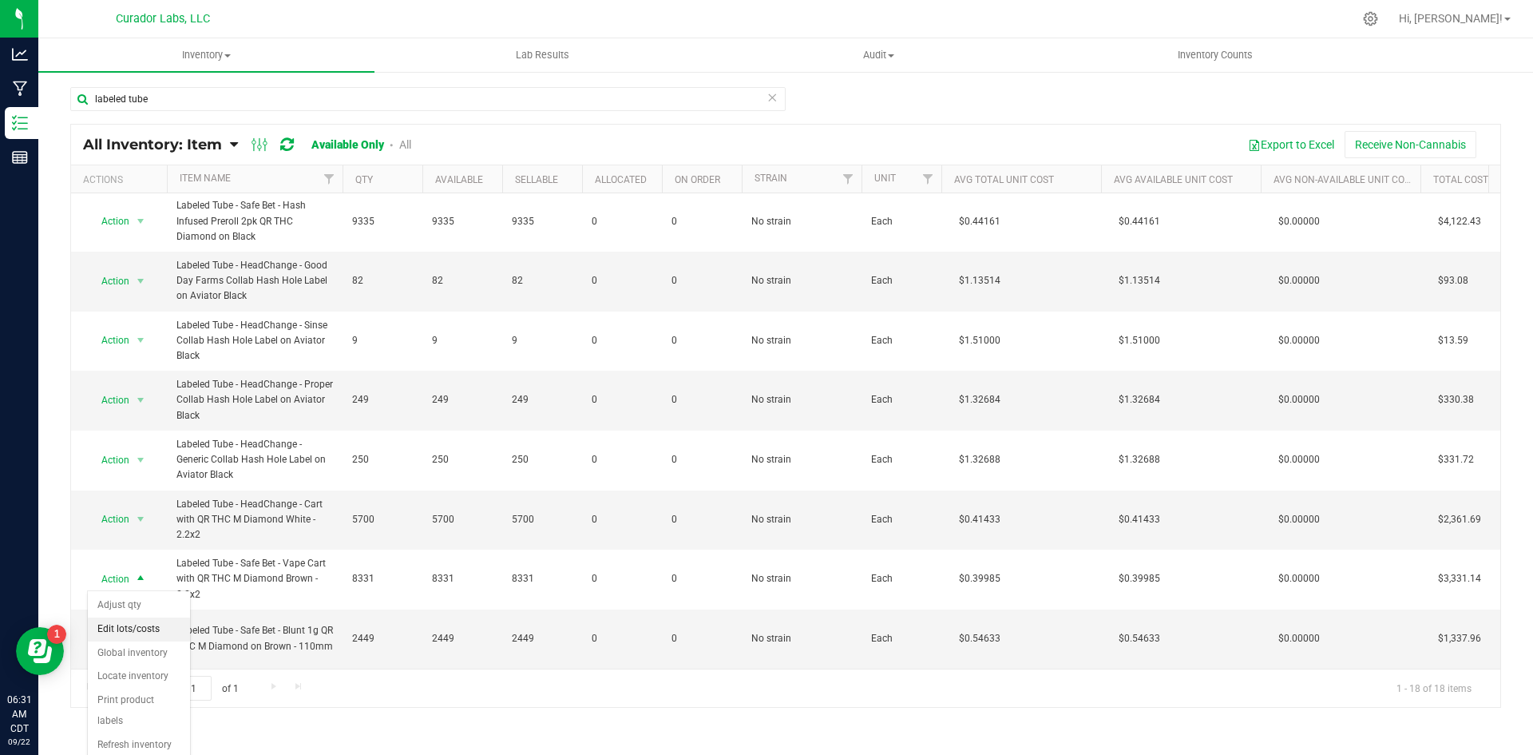
click at [125, 632] on li "Edit lots/costs" at bounding box center [139, 629] width 102 height 24
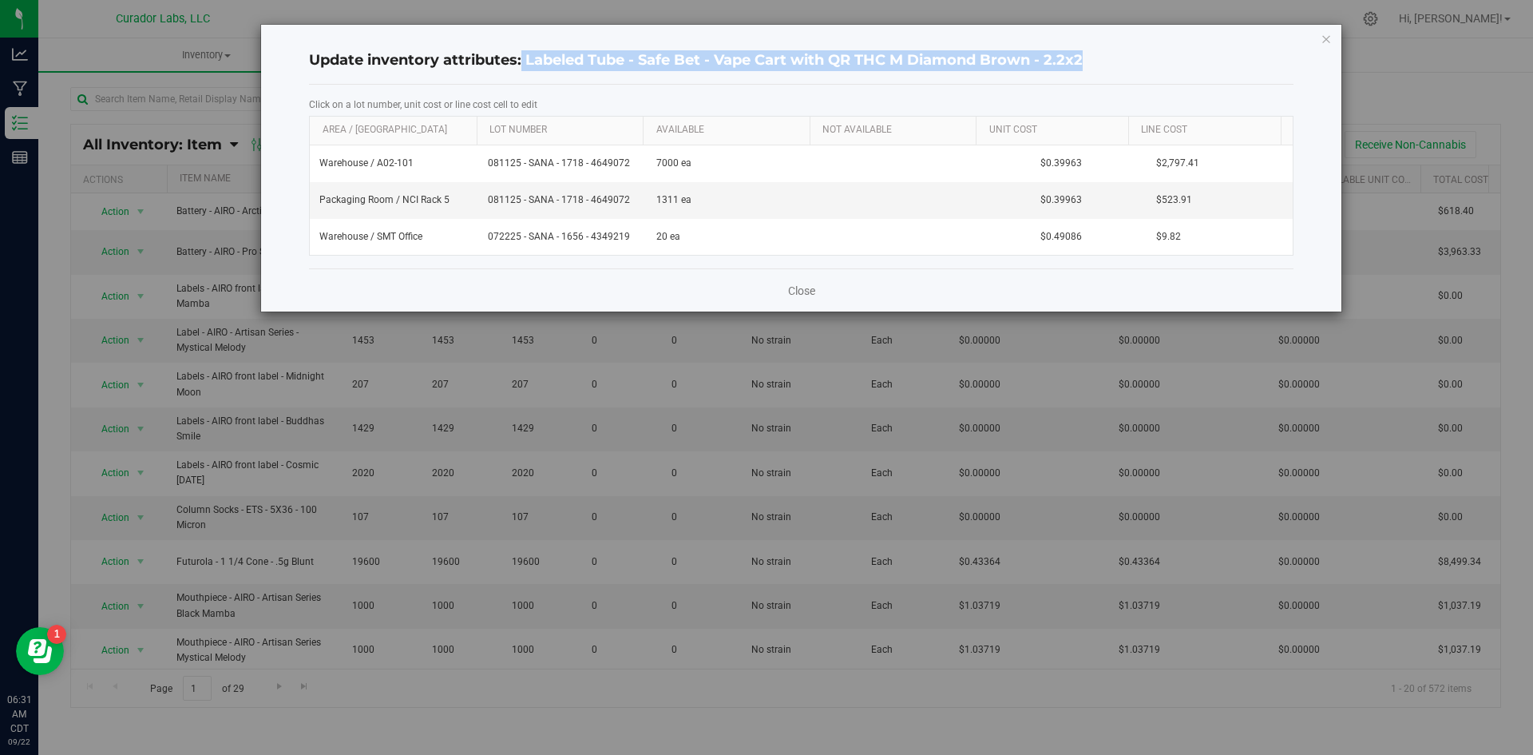
drag, startPoint x: 523, startPoint y: 57, endPoint x: 1221, endPoint y: 69, distance: 698.0
click at [1222, 70] on h4 "Update inventory attributes: Labeled Tube - Safe Bet - Vape Cart with QR THC M …" at bounding box center [801, 60] width 985 height 21
copy h4 "Labeled Tube - Safe Bet - Vape Cart with QR THC M Diamond Brown - 2.2x2"
click at [801, 290] on link "Close" at bounding box center [801, 291] width 27 height 16
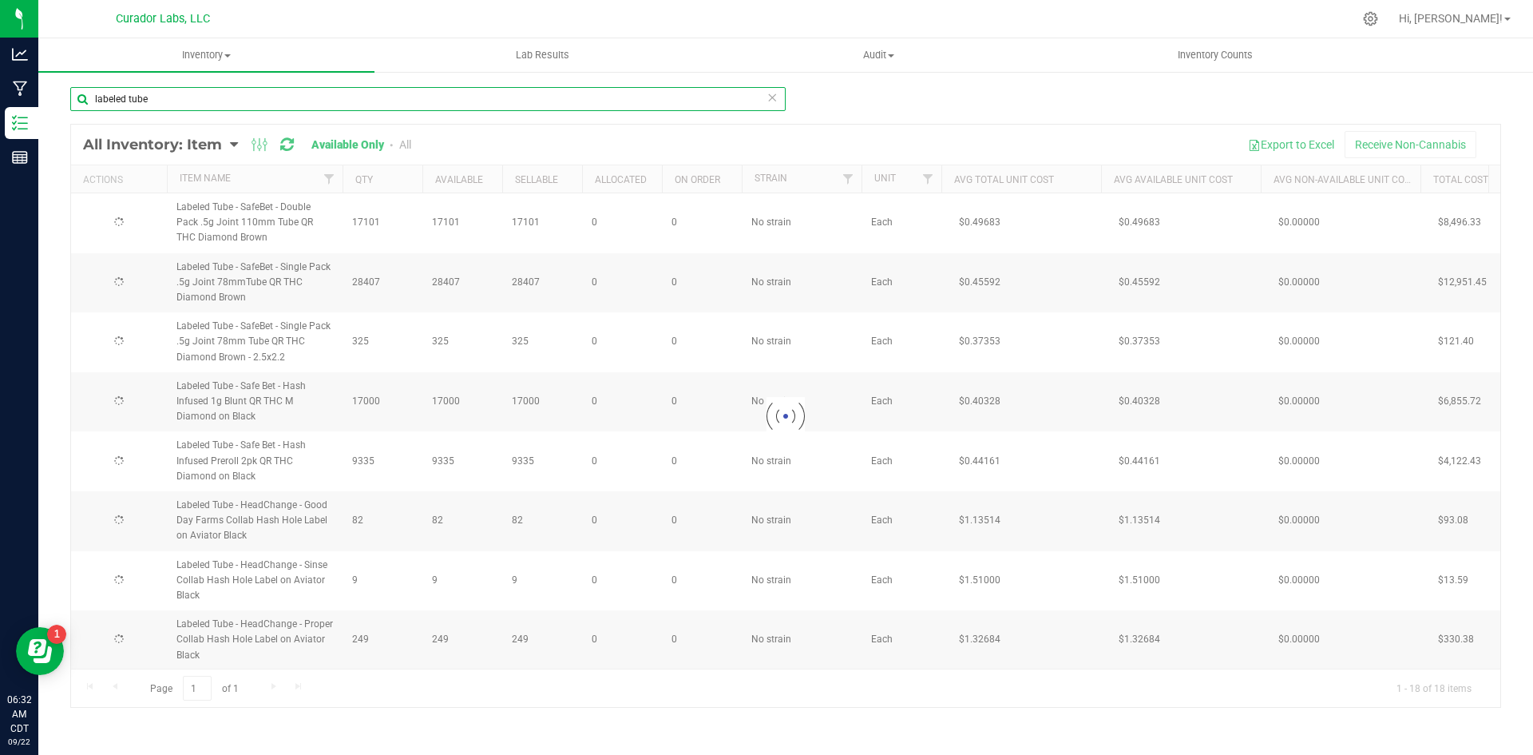
drag, startPoint x: 238, startPoint y: 99, endPoint x: 43, endPoint y: 73, distance: 196.6
click at [43, 73] on div "labeled tube Loading... All Inventory: Item Item Summary Item (default) Item by…" at bounding box center [785, 319] width 1495 height 499
